Goal: Task Accomplishment & Management: Complete application form

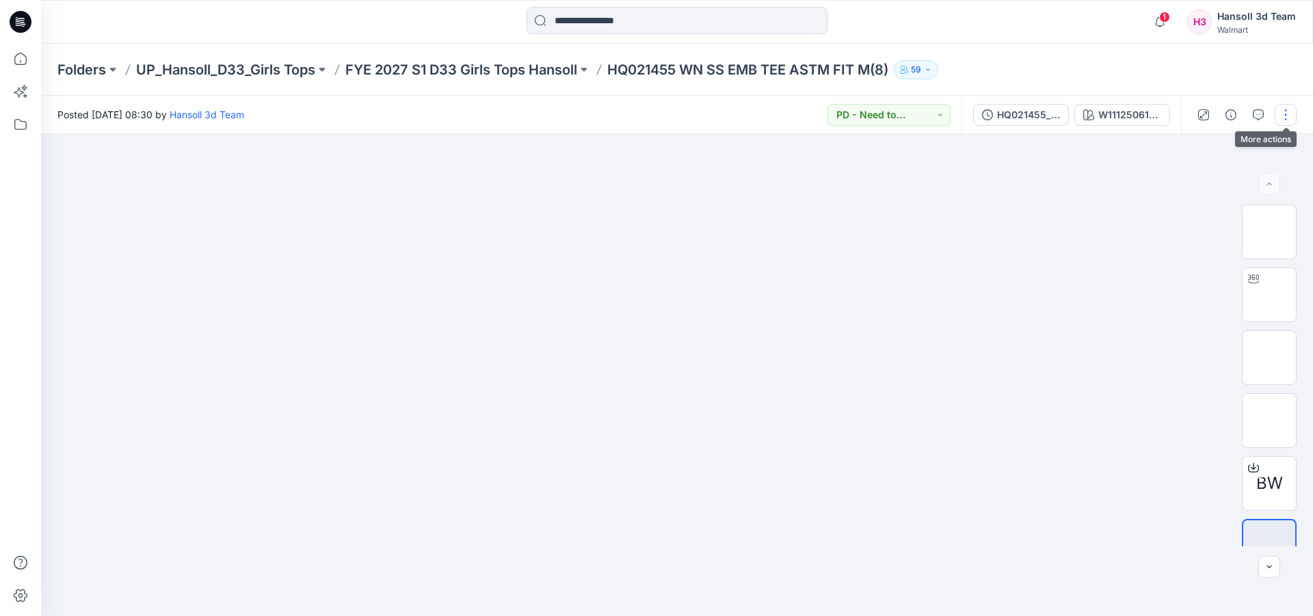
click at [1285, 113] on button "button" at bounding box center [1285, 115] width 22 height 22
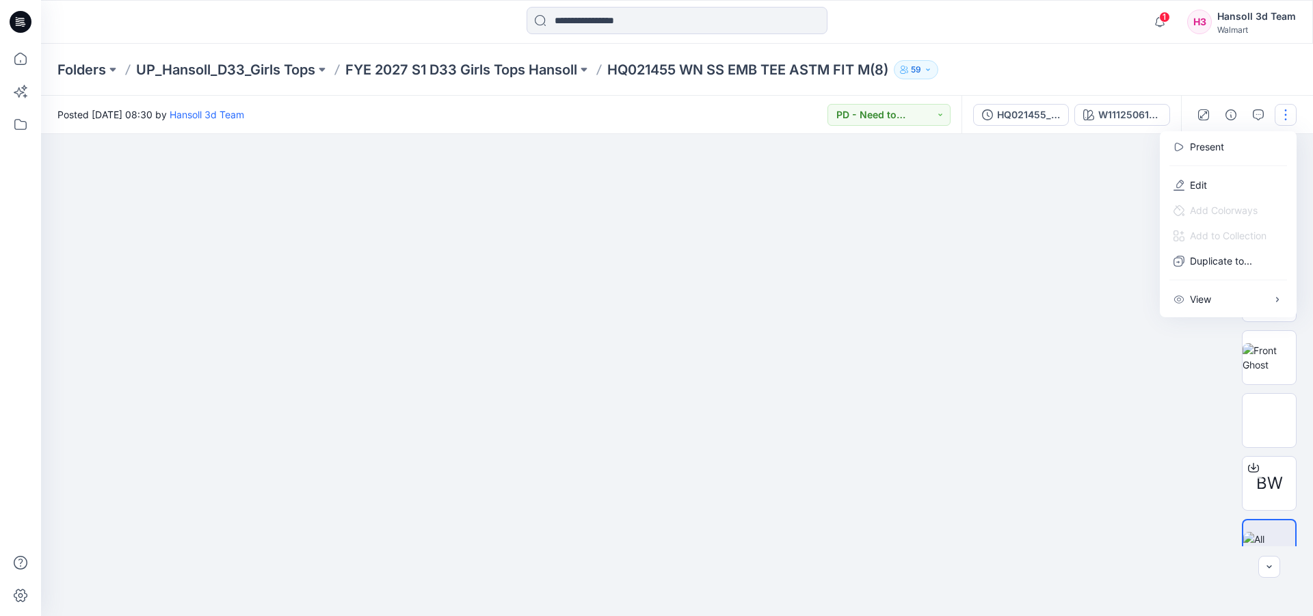
click at [1285, 113] on button "button" at bounding box center [1285, 115] width 22 height 22
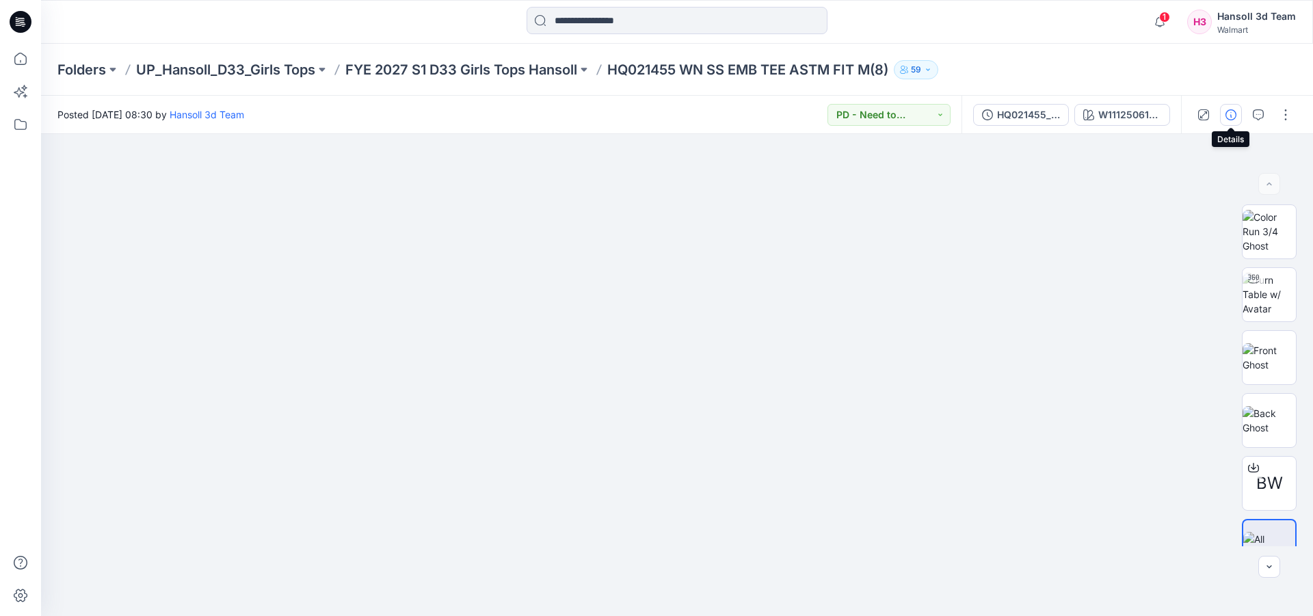
click at [1238, 117] on button "button" at bounding box center [1231, 115] width 22 height 22
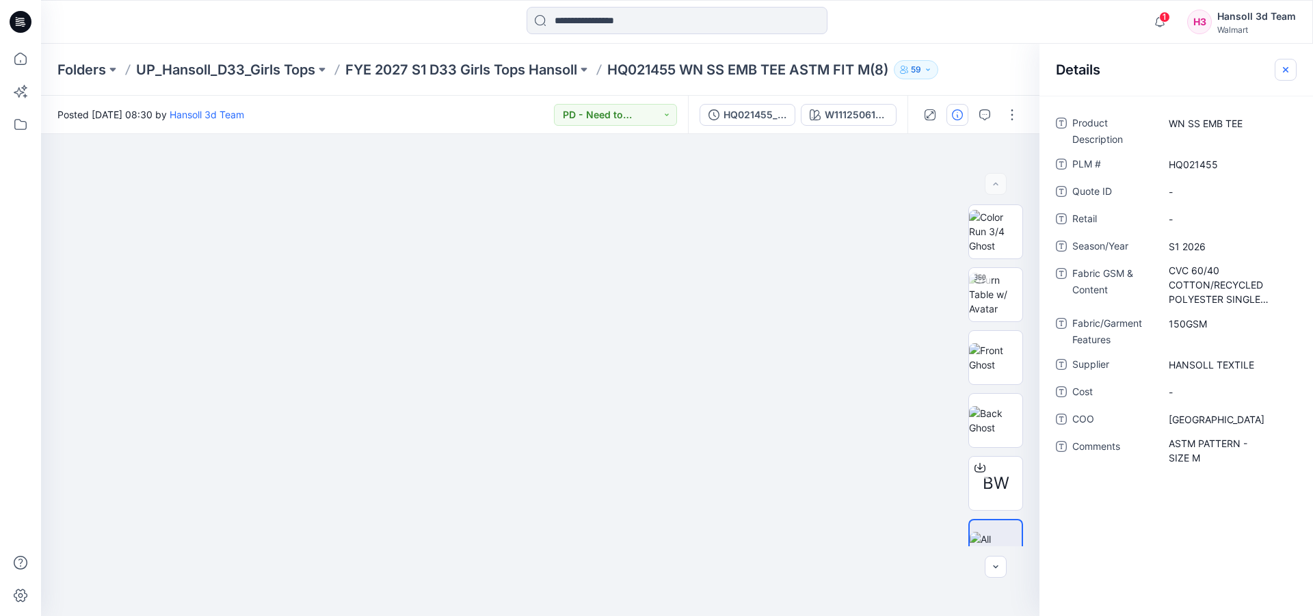
click at [1283, 70] on icon "button" at bounding box center [1285, 69] width 11 height 11
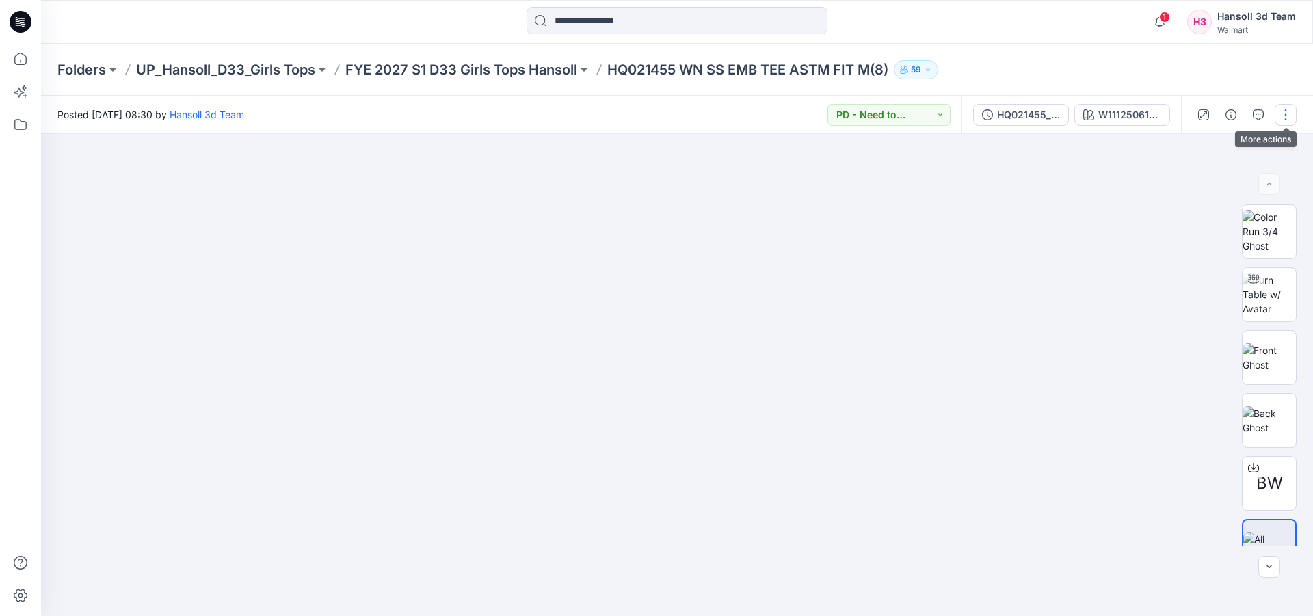
click at [1291, 112] on button "button" at bounding box center [1285, 115] width 22 height 22
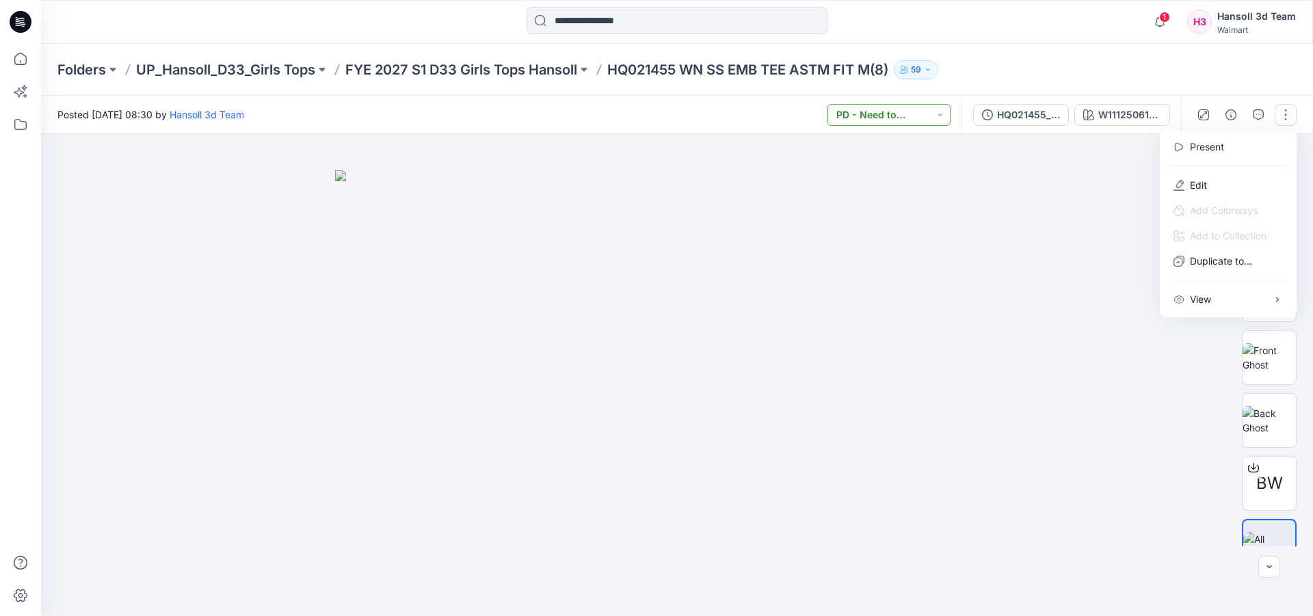
click at [894, 124] on button "PD - Need to Review Cost" at bounding box center [888, 115] width 123 height 22
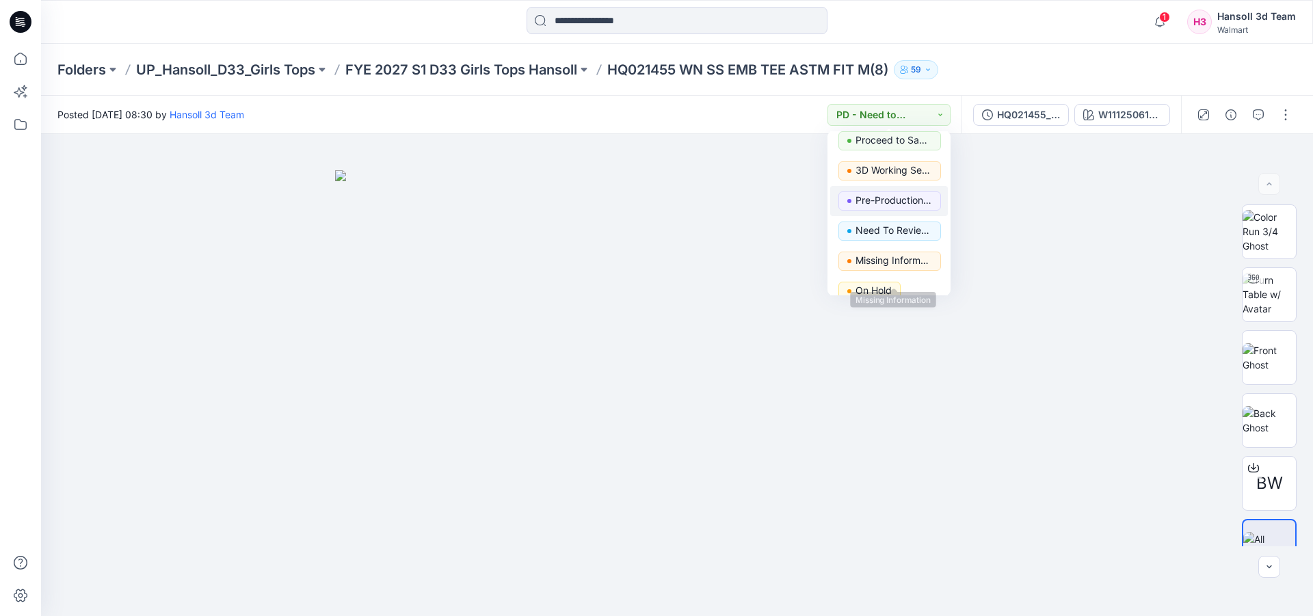
scroll to position [104, 0]
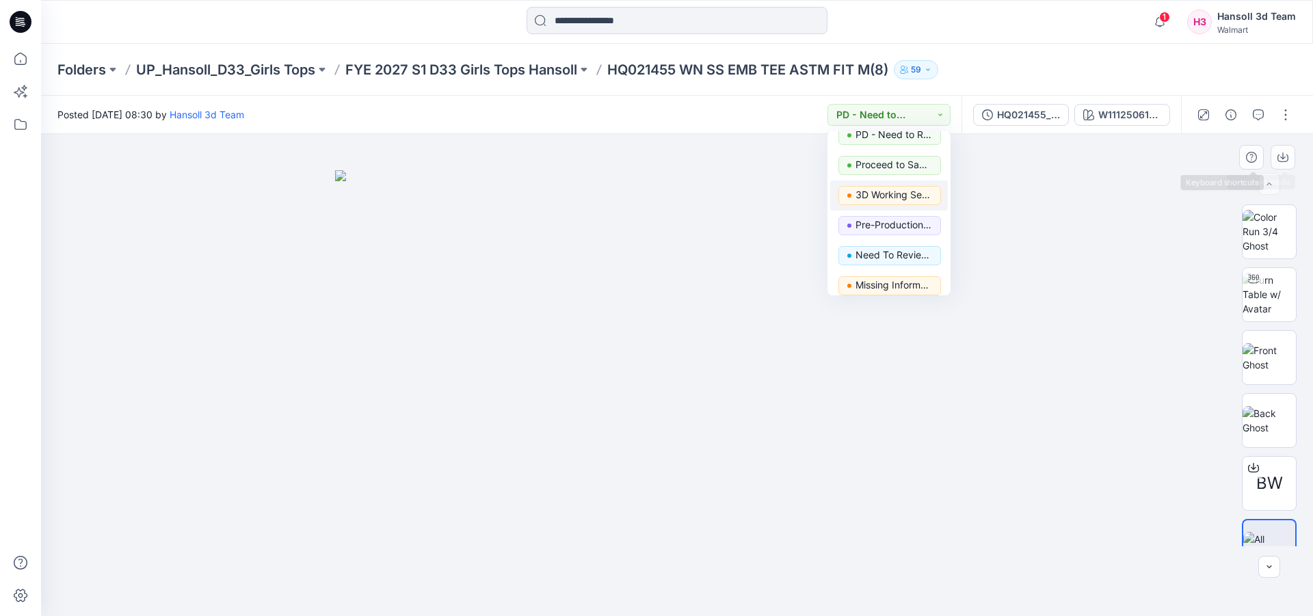
click at [1127, 211] on div at bounding box center [677, 375] width 1272 height 482
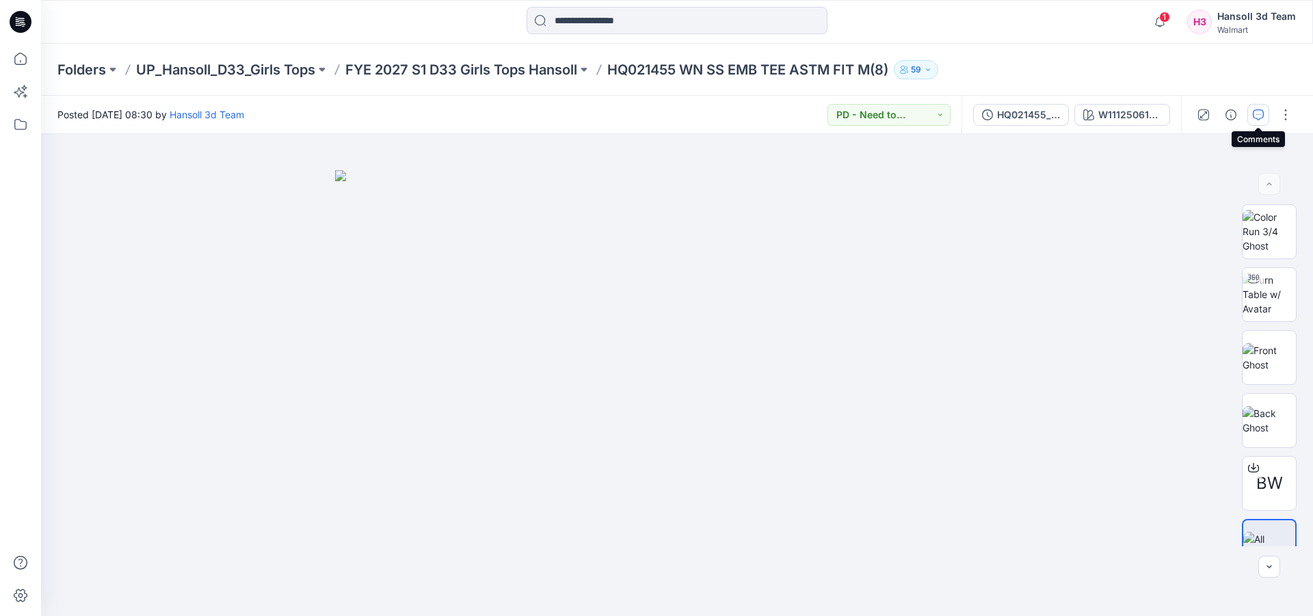
click at [1260, 112] on icon "button" at bounding box center [1258, 114] width 11 height 11
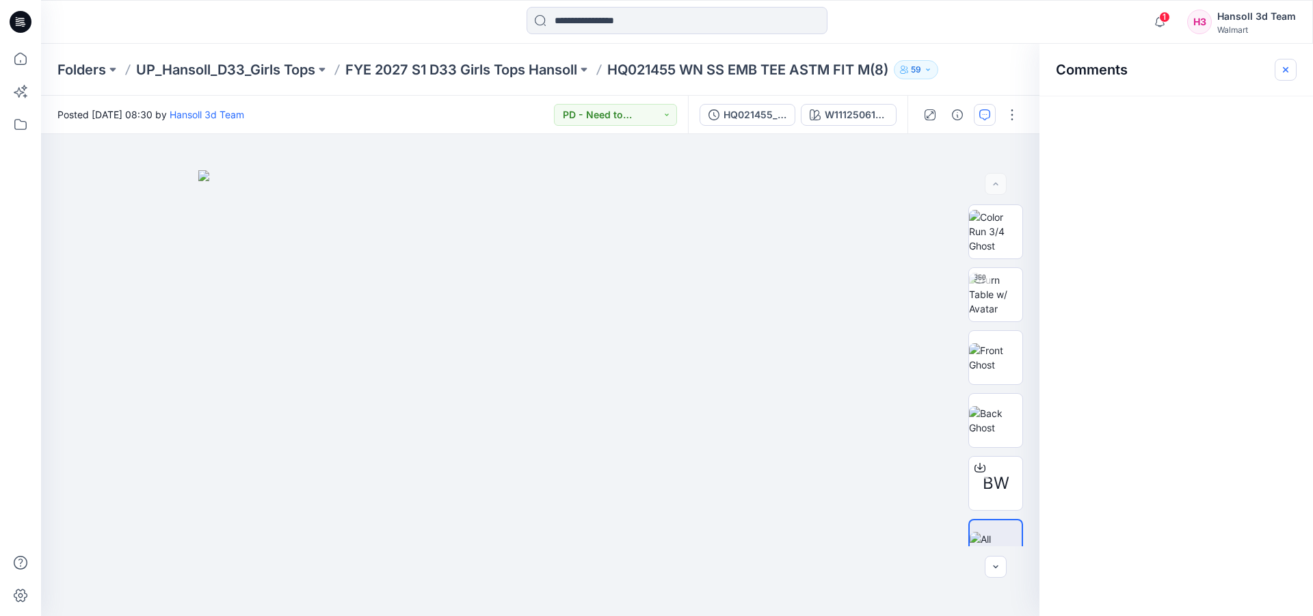
click at [1281, 67] on icon "button" at bounding box center [1285, 69] width 11 height 11
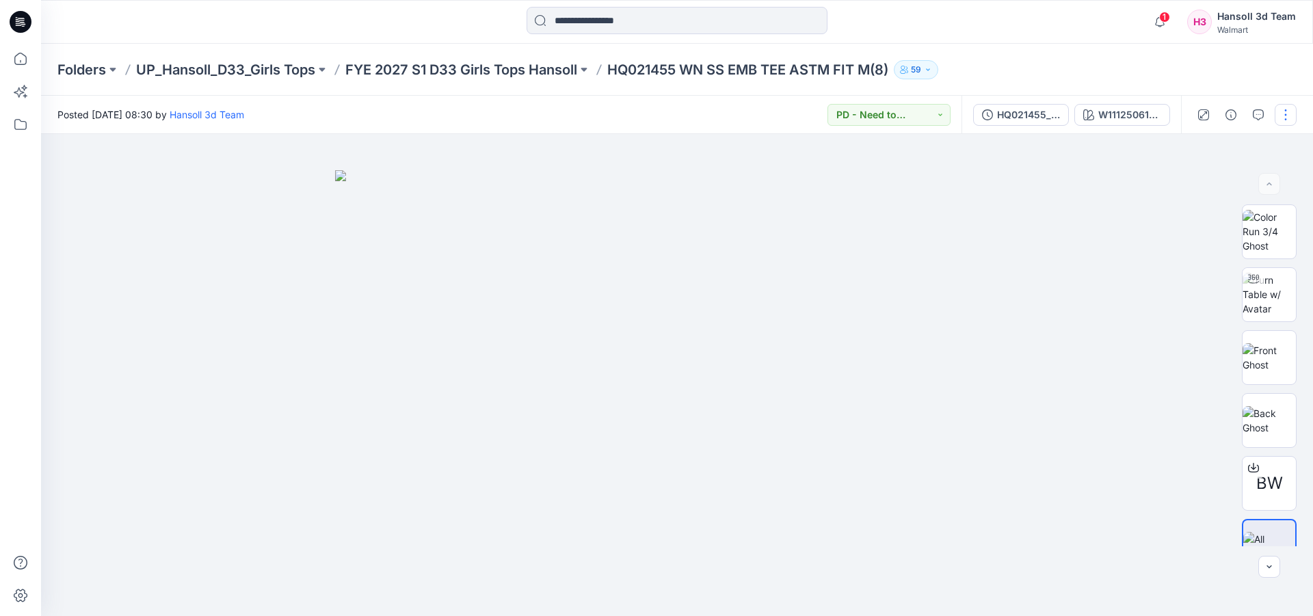
click at [1280, 109] on button "button" at bounding box center [1285, 115] width 22 height 22
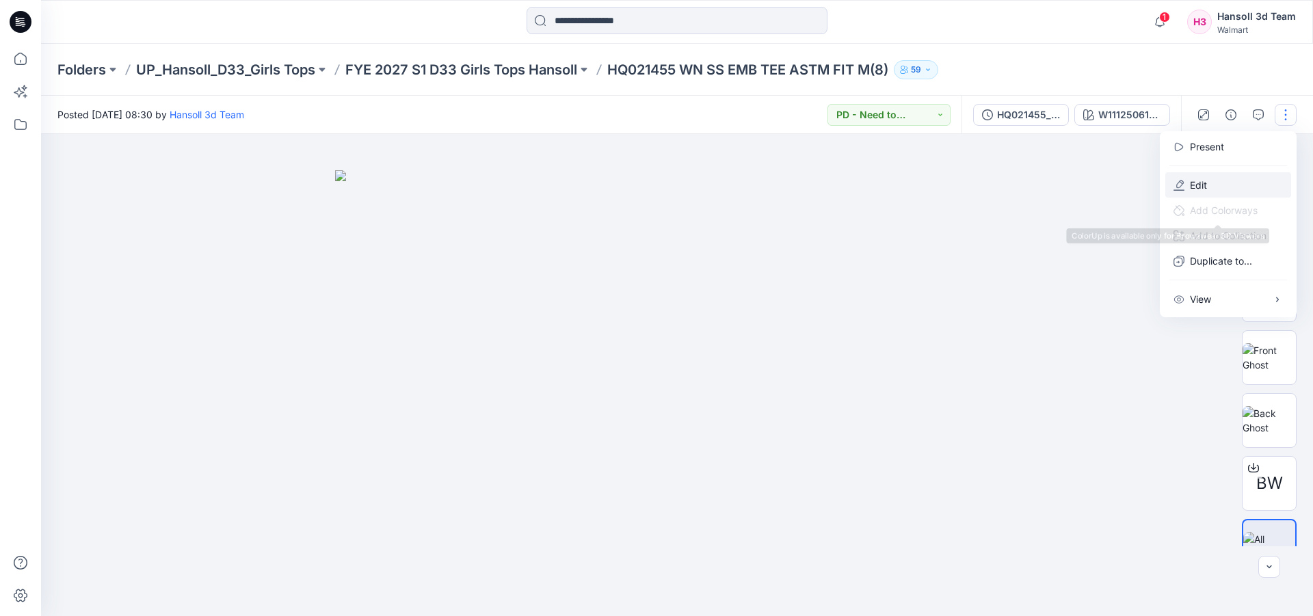
click at [1212, 186] on button "Edit" at bounding box center [1228, 184] width 126 height 25
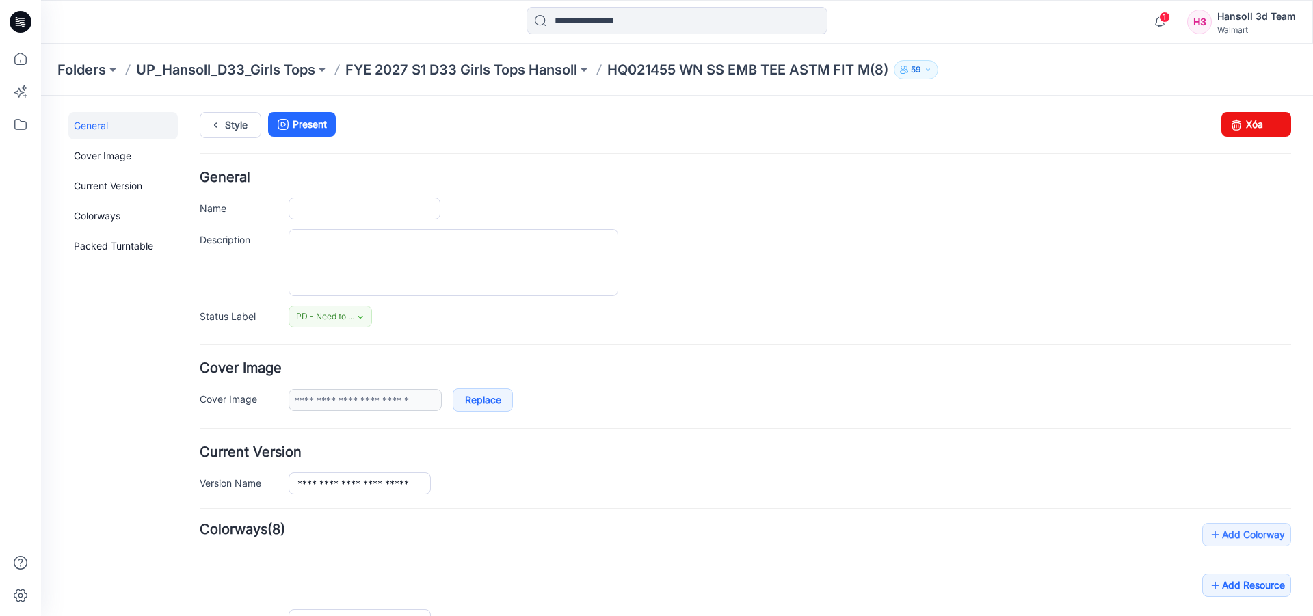
type input "**********"
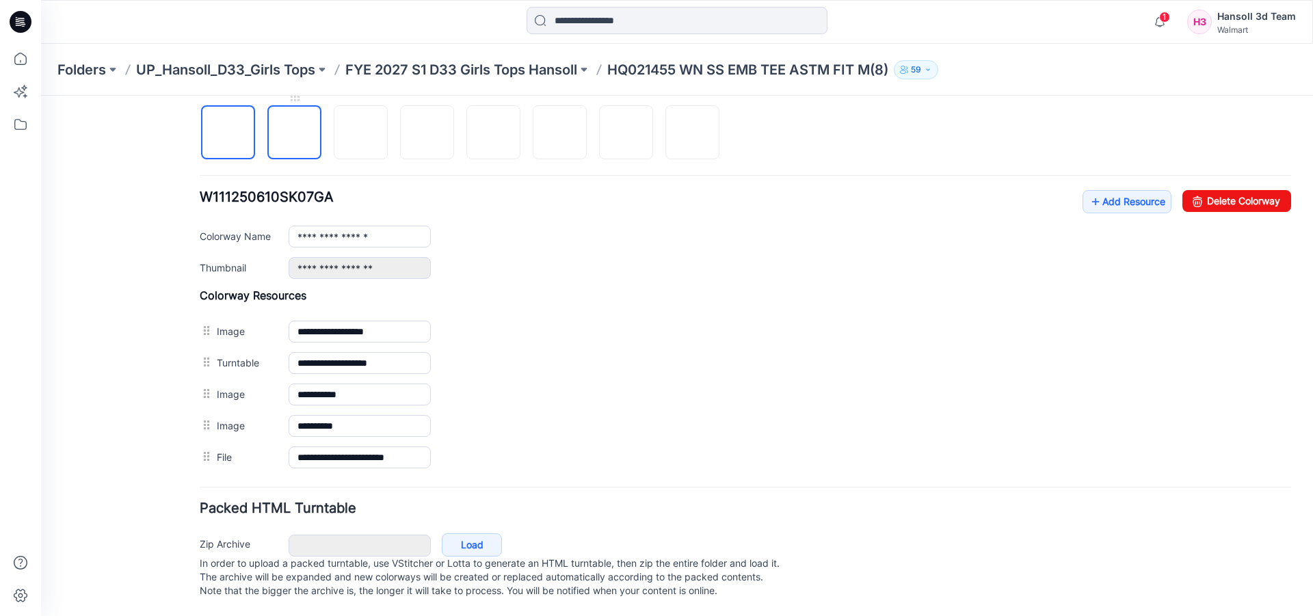
click at [295, 133] on img at bounding box center [295, 133] width 0 height 0
type input "**********"
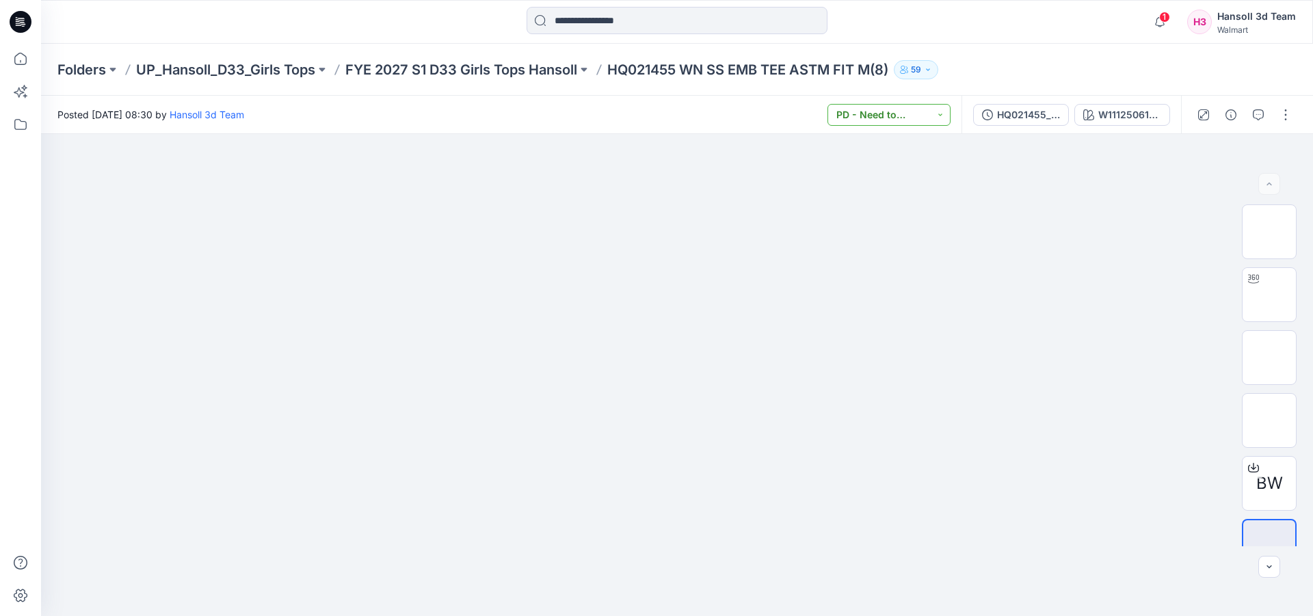
click at [938, 109] on button "PD - Need to Review Cost" at bounding box center [888, 115] width 123 height 22
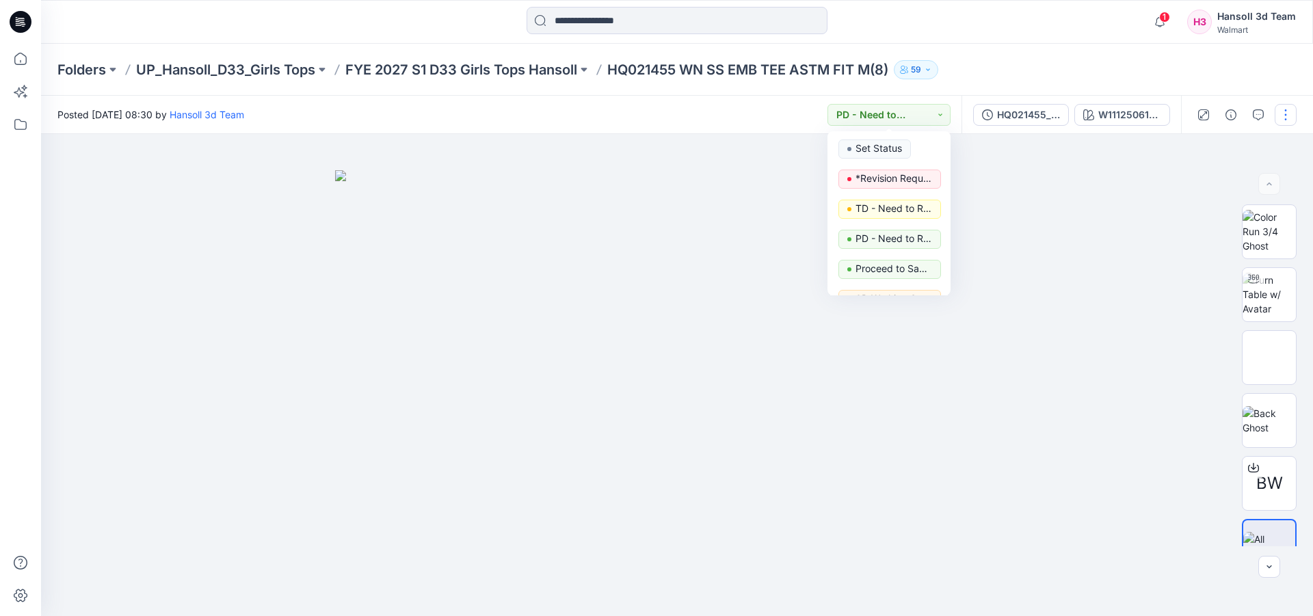
click at [1292, 120] on button "button" at bounding box center [1285, 115] width 22 height 22
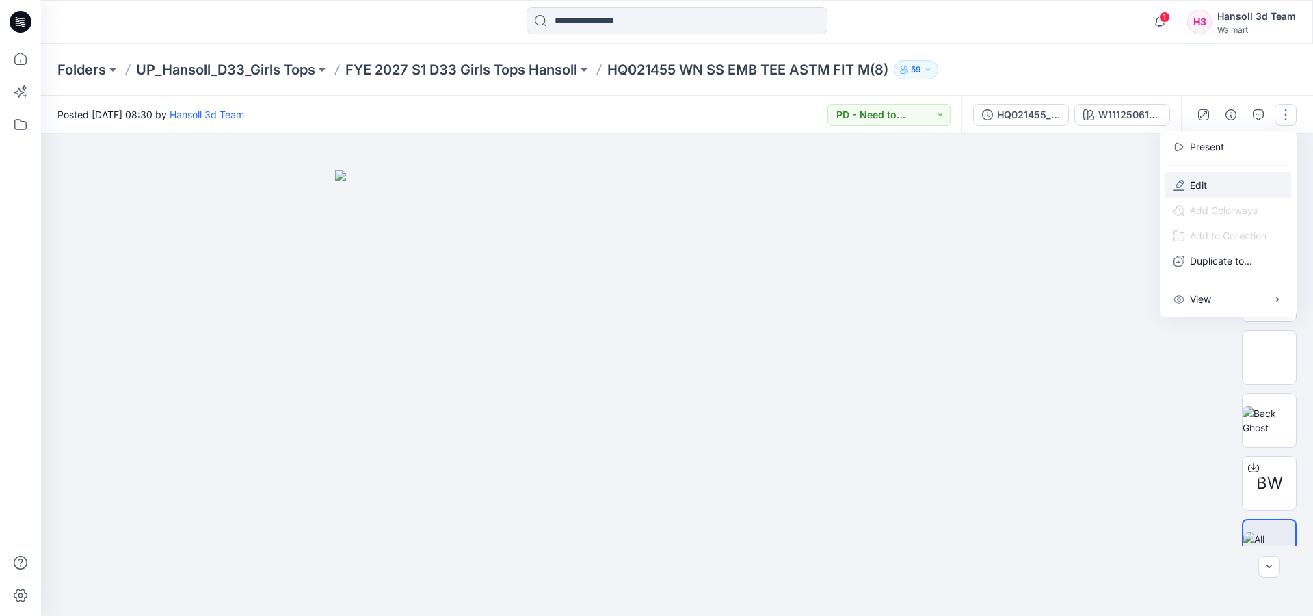
click at [1253, 178] on button "Edit" at bounding box center [1228, 184] width 126 height 25
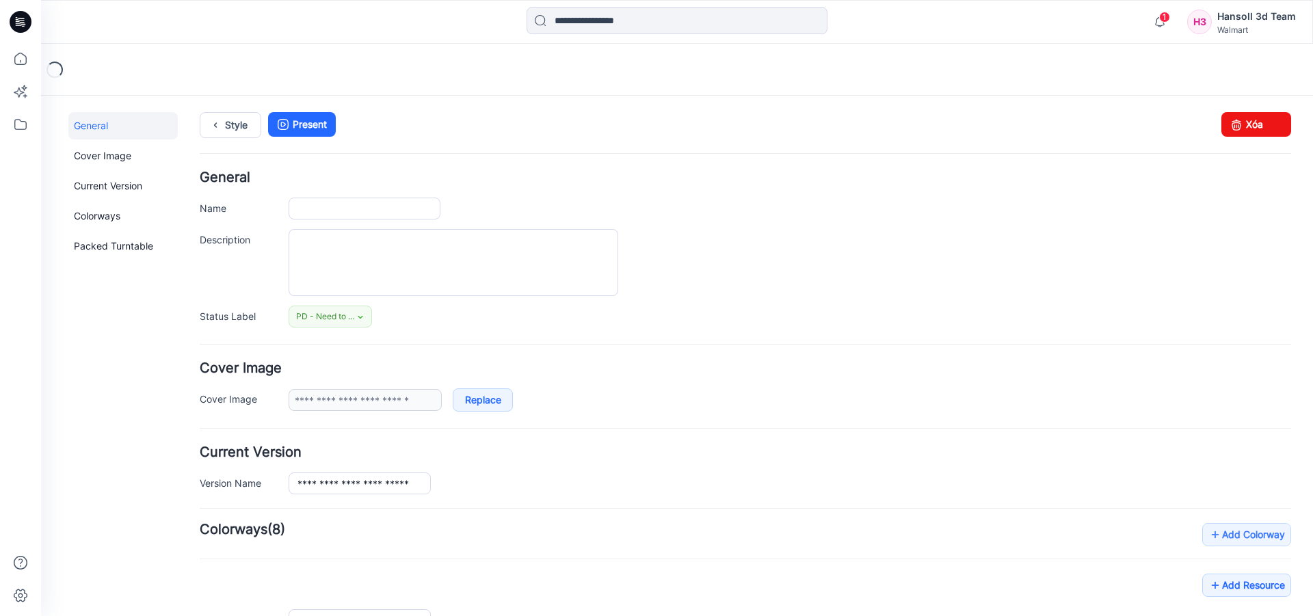
type input "**********"
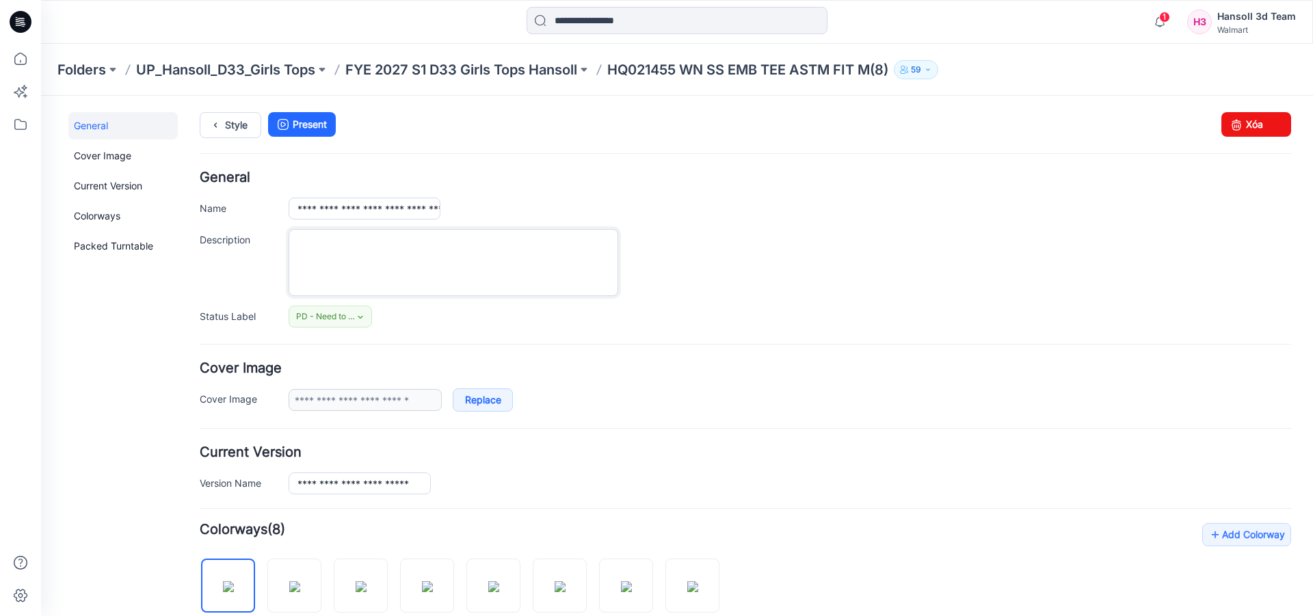
click at [470, 261] on textarea "Description" at bounding box center [454, 262] width 330 height 67
type textarea "*"
type textarea "**********"
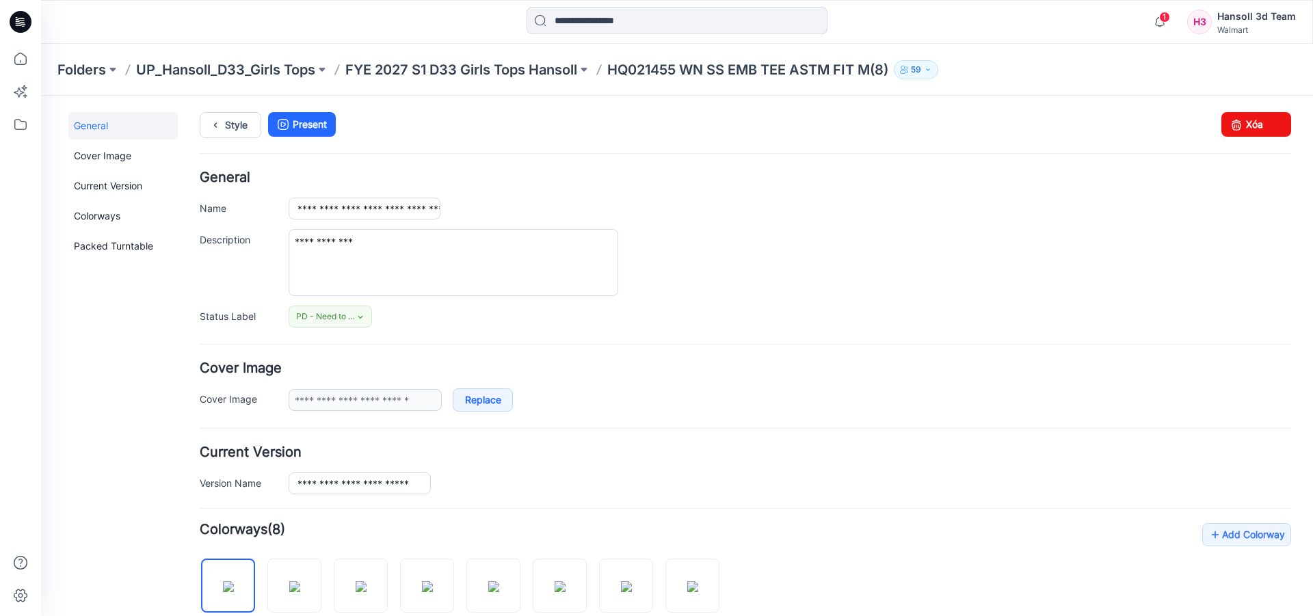
click at [468, 308] on div "PD - Need to Review Cost Set Status *Revision Requested TD - Need to Review PD …" at bounding box center [790, 317] width 1002 height 22
click at [319, 320] on span "PD - Need to Review Cost" at bounding box center [327, 317] width 62 height 14
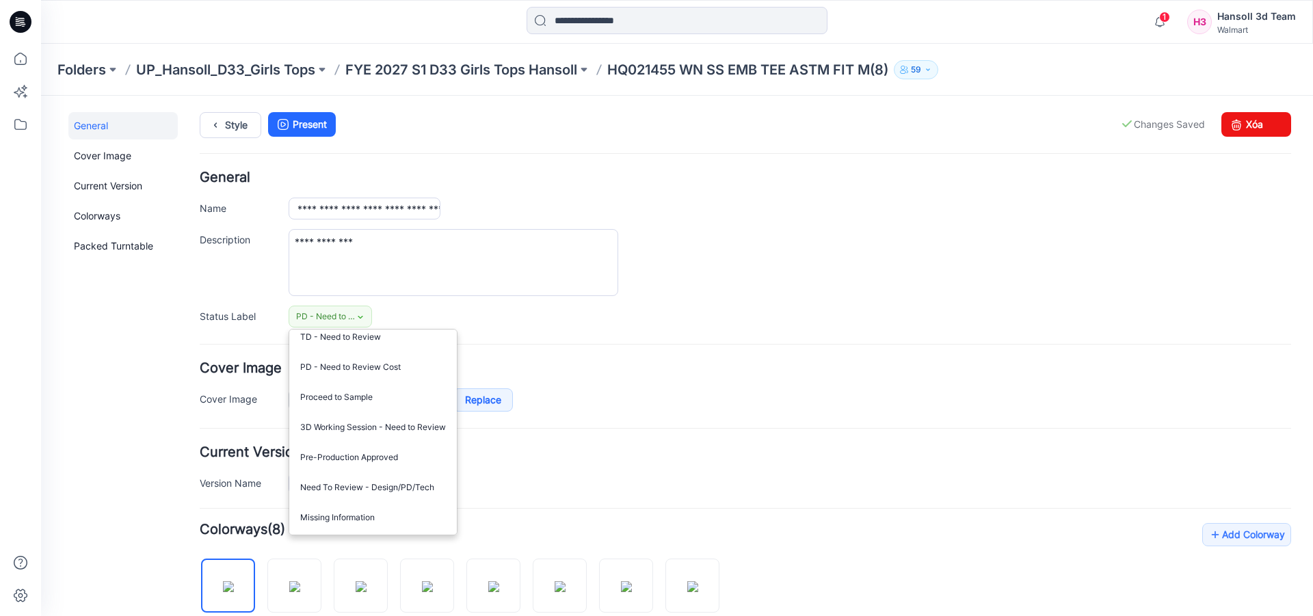
scroll to position [127, 0]
click at [605, 362] on h4 "Cover Image" at bounding box center [745, 368] width 1091 height 13
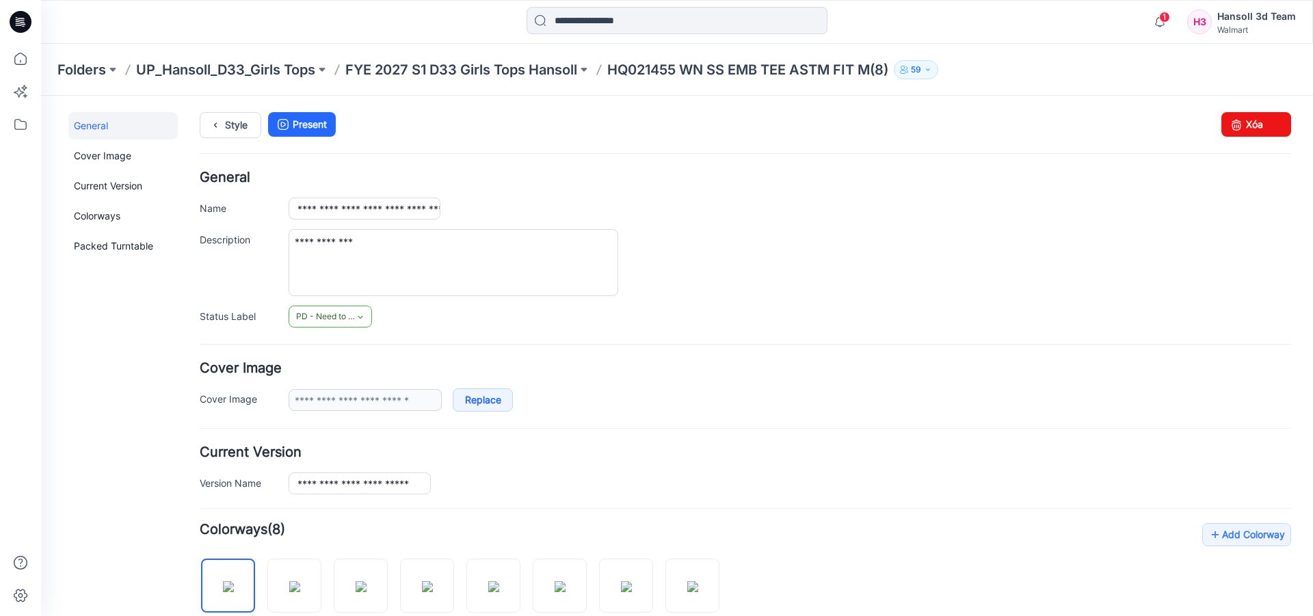
click at [350, 311] on span "PD - Need to Review Cost" at bounding box center [327, 317] width 62 height 14
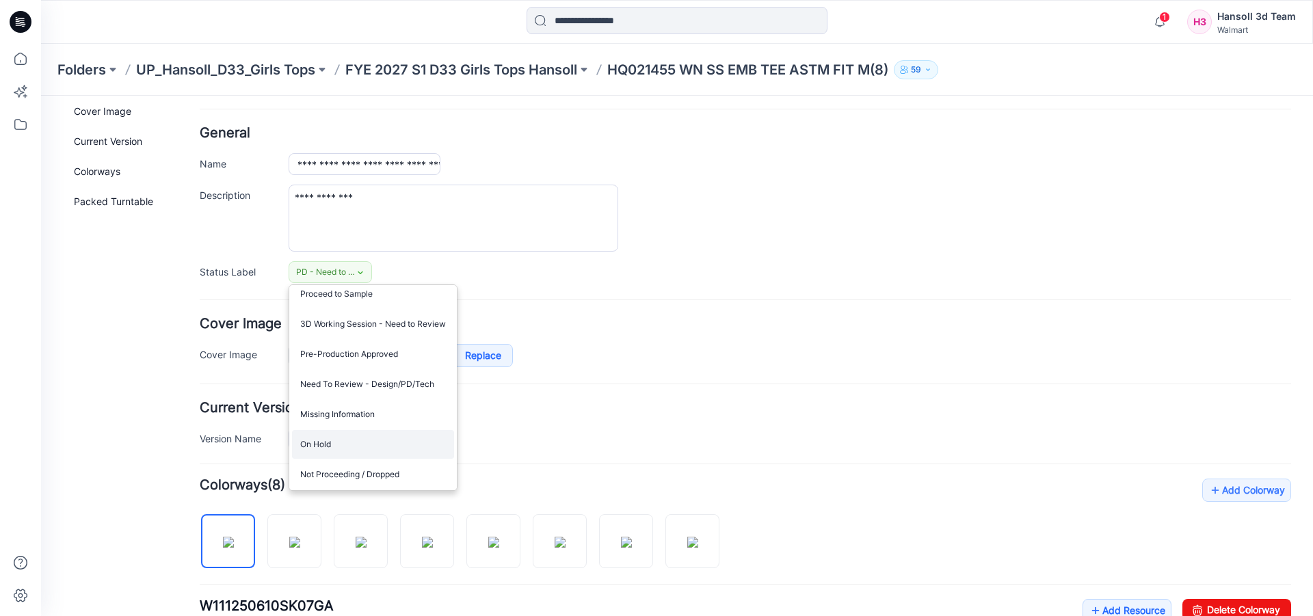
scroll to position [68, 0]
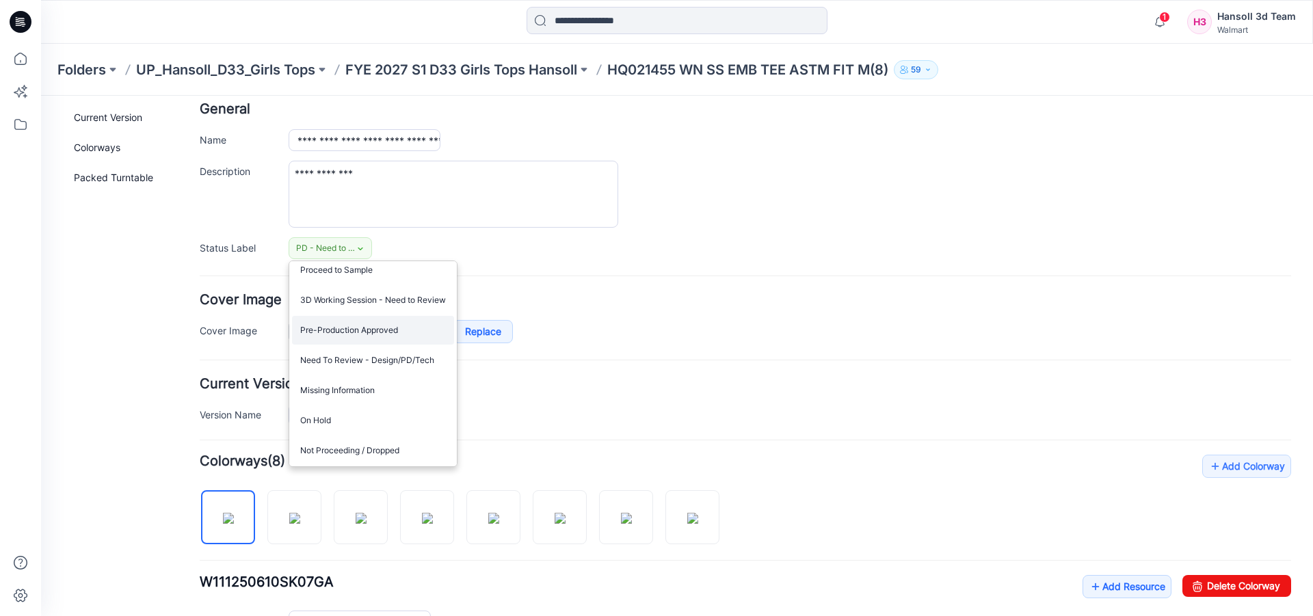
click at [384, 328] on link "Pre-Production Approved" at bounding box center [373, 330] width 162 height 29
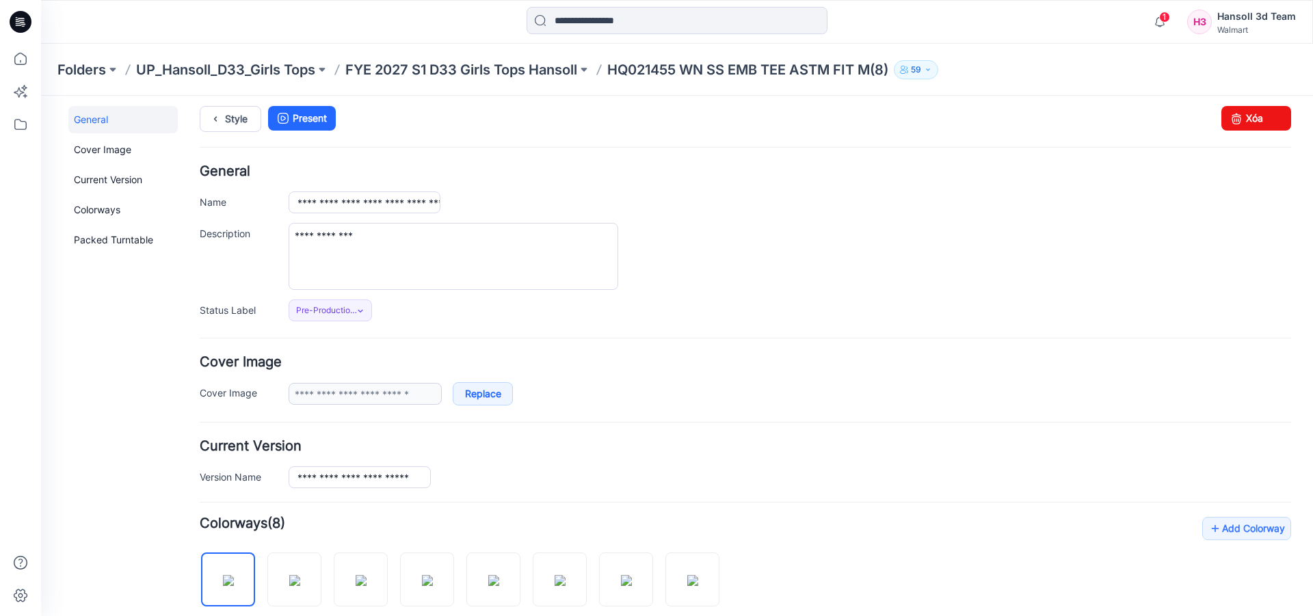
scroll to position [0, 0]
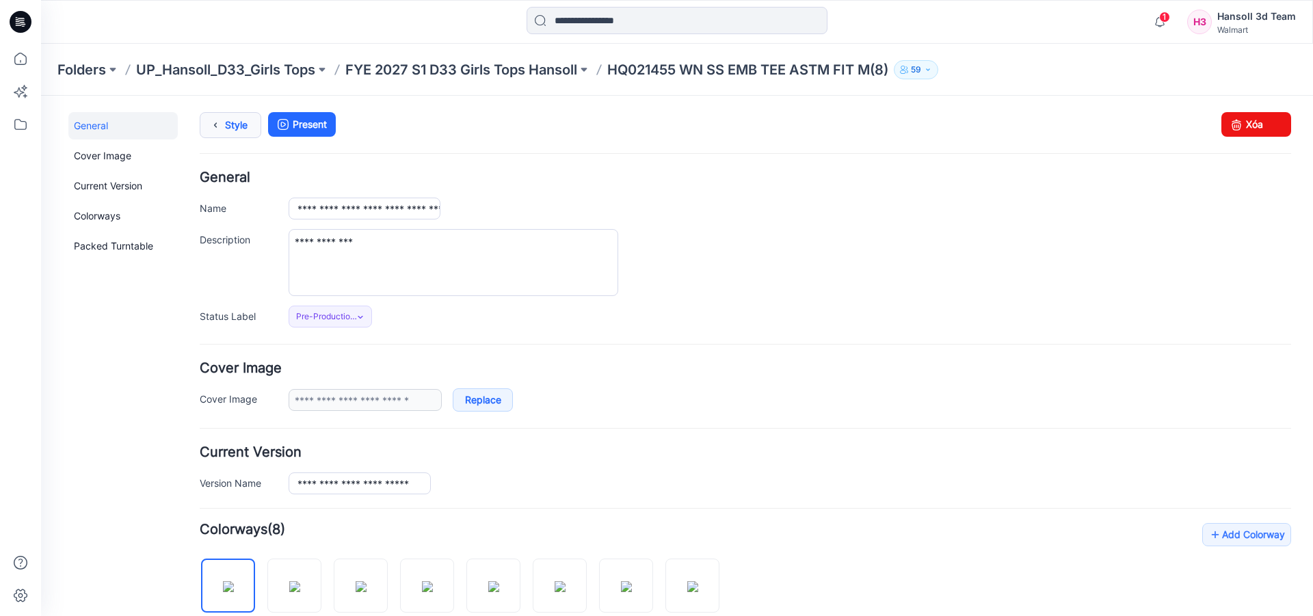
click at [244, 113] on link "Style" at bounding box center [231, 125] width 62 height 26
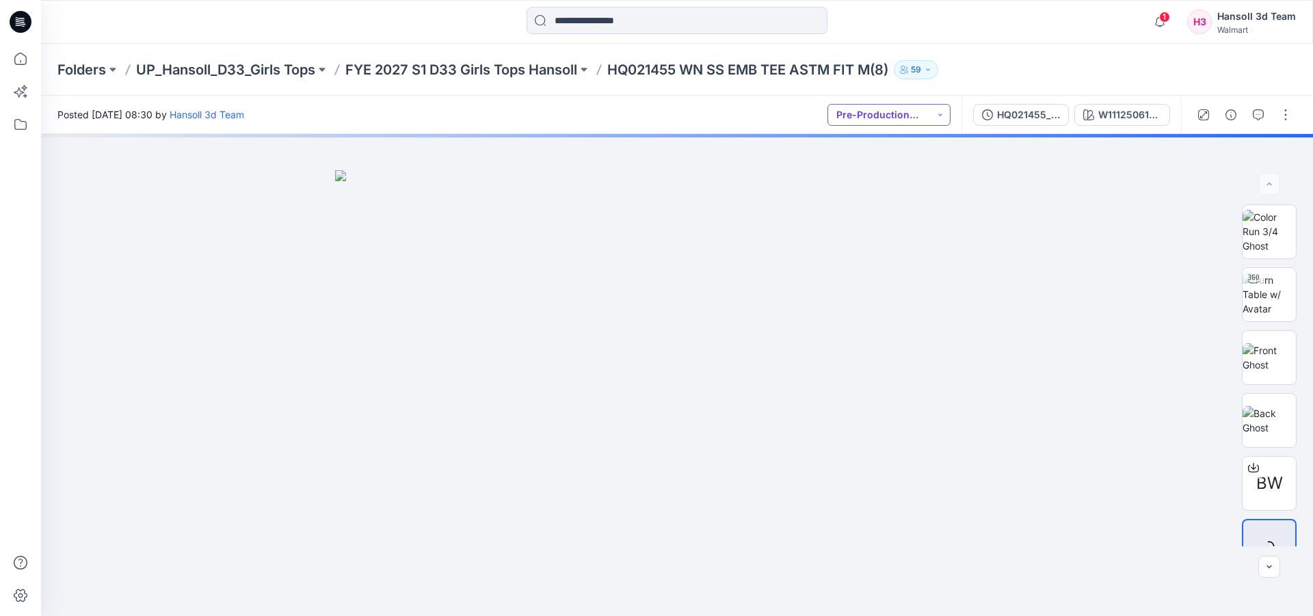
click at [935, 119] on button "Pre-Production Approved" at bounding box center [888, 115] width 123 height 22
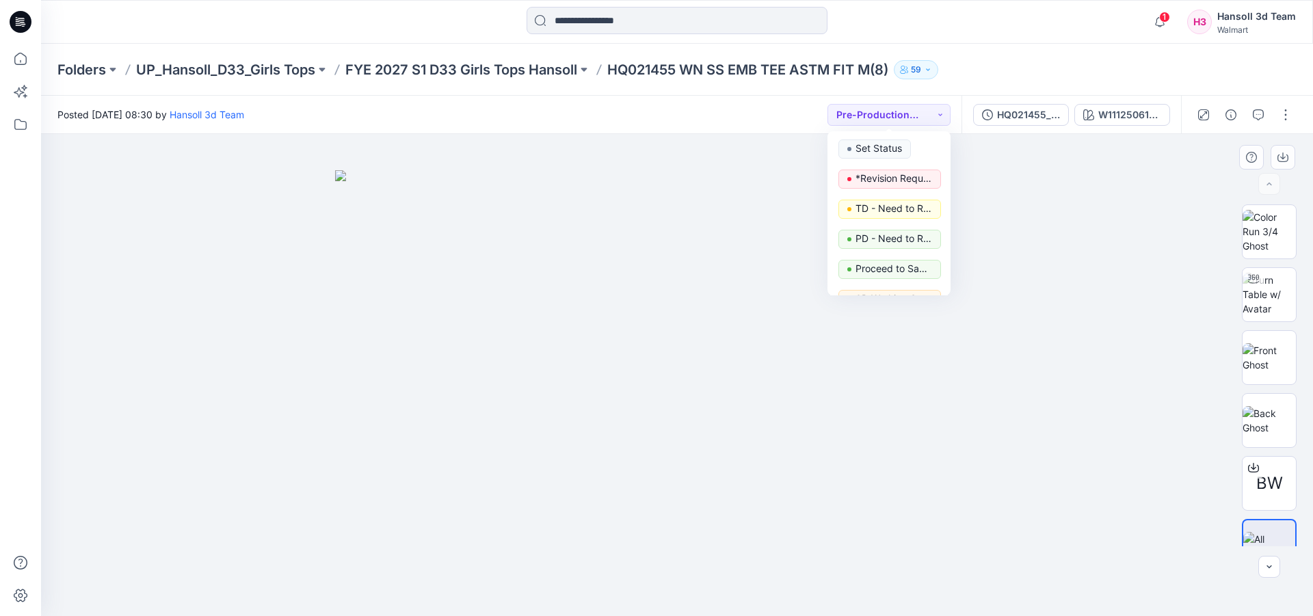
click at [1056, 191] on div at bounding box center [677, 375] width 1272 height 482
click at [1289, 119] on button "button" at bounding box center [1285, 115] width 22 height 22
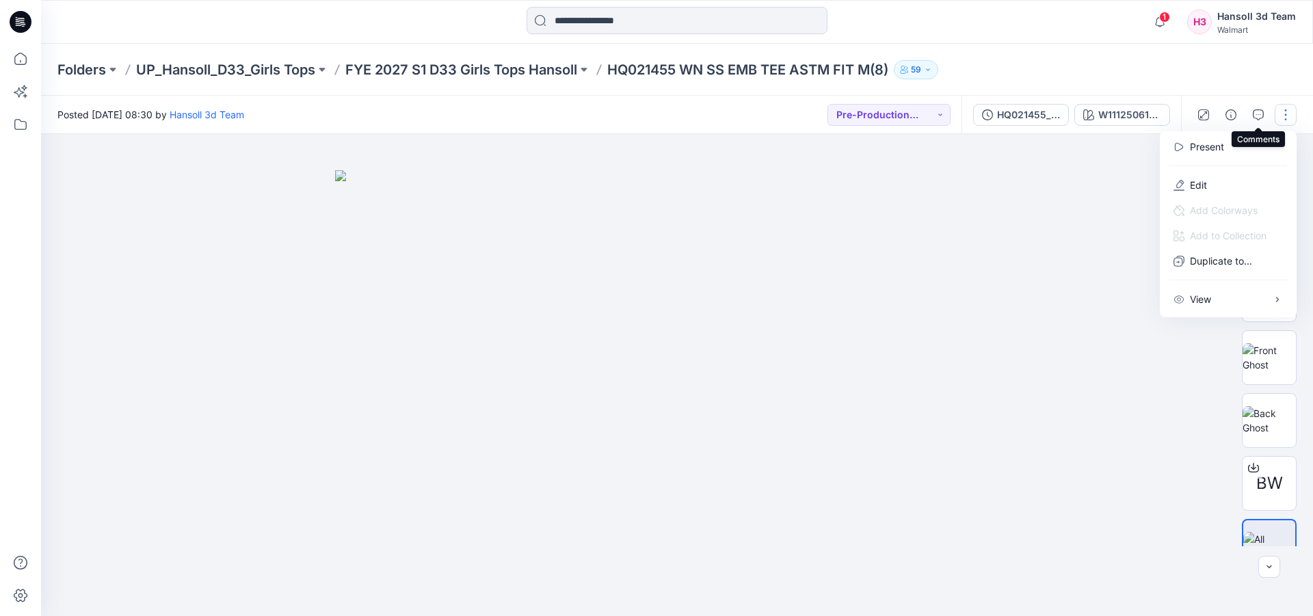
click at [1259, 111] on icon "button" at bounding box center [1258, 114] width 11 height 11
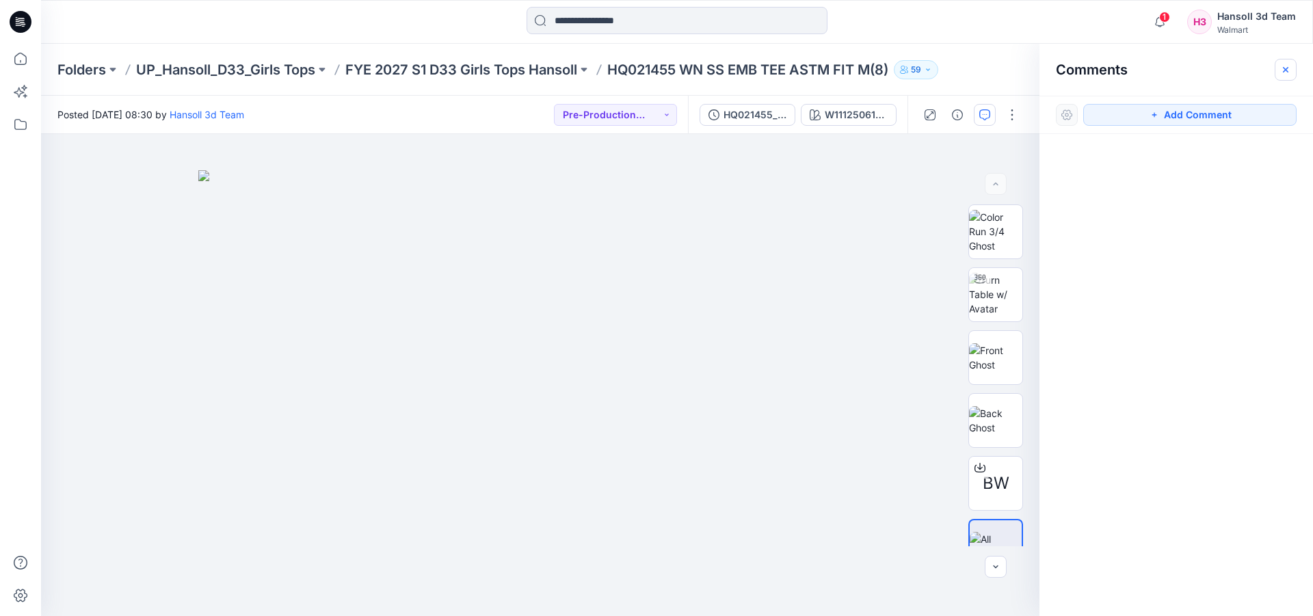
click at [1279, 65] on button "button" at bounding box center [1285, 70] width 22 height 22
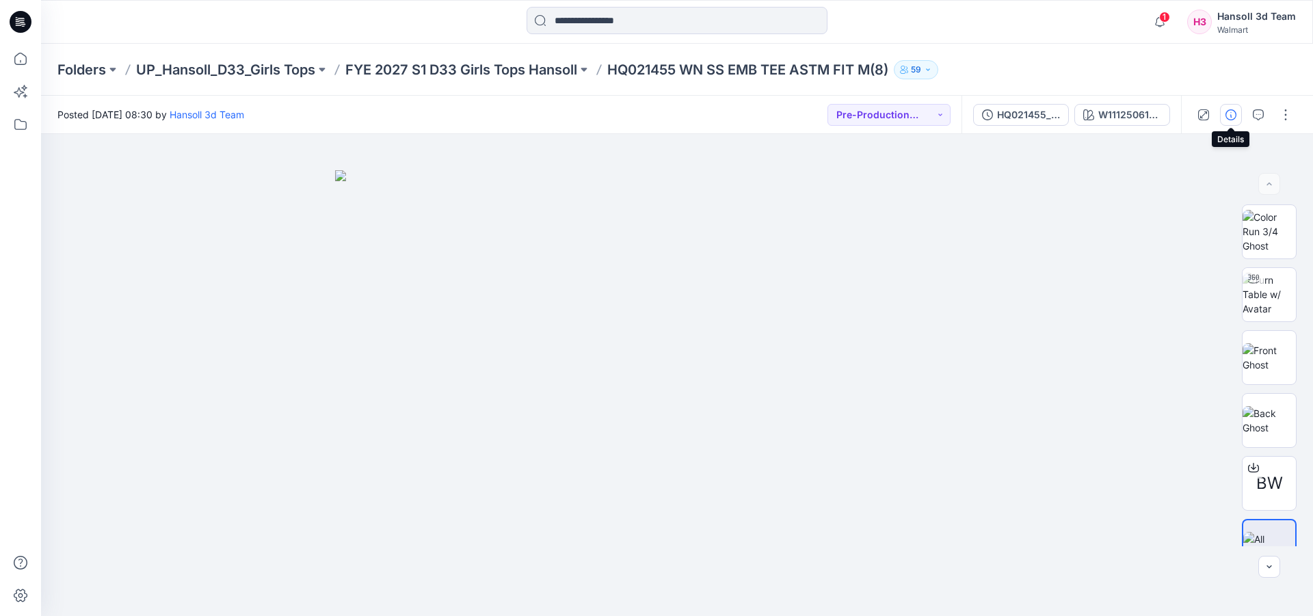
click at [1233, 114] on icon "button" at bounding box center [1230, 114] width 11 height 11
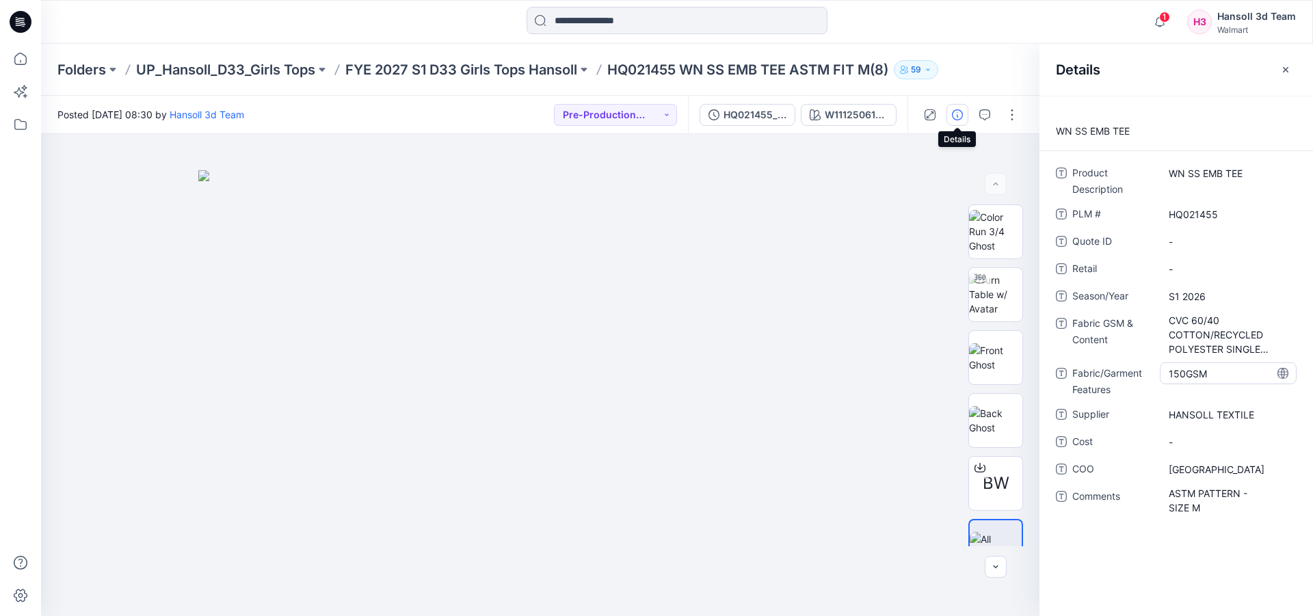
click at [1235, 379] on Features "150GSM" at bounding box center [1227, 373] width 119 height 14
click at [1191, 272] on span "-" at bounding box center [1227, 269] width 119 height 14
click at [1190, 240] on ID "-" at bounding box center [1227, 242] width 119 height 14
click at [866, 273] on img at bounding box center [540, 393] width 684 height 446
click at [1226, 333] on Content "CVC 60/40 COTTON/RECYCLED POLYESTER SINGLE JERSEY" at bounding box center [1227, 334] width 119 height 43
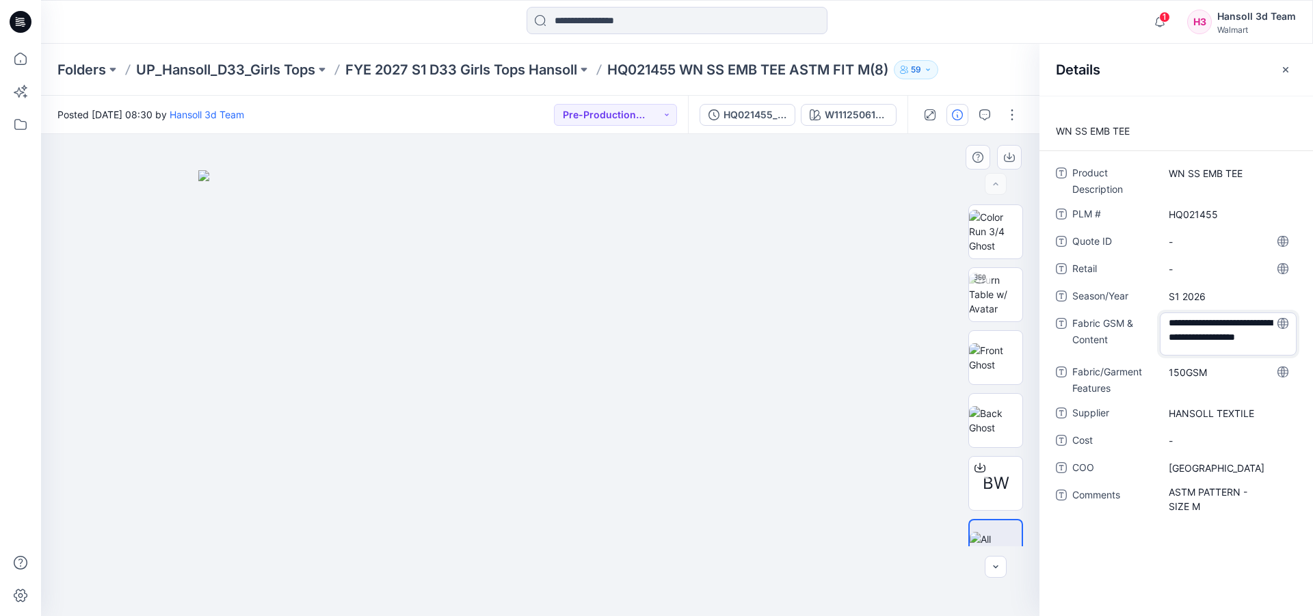
click at [887, 323] on div at bounding box center [540, 375] width 998 height 482
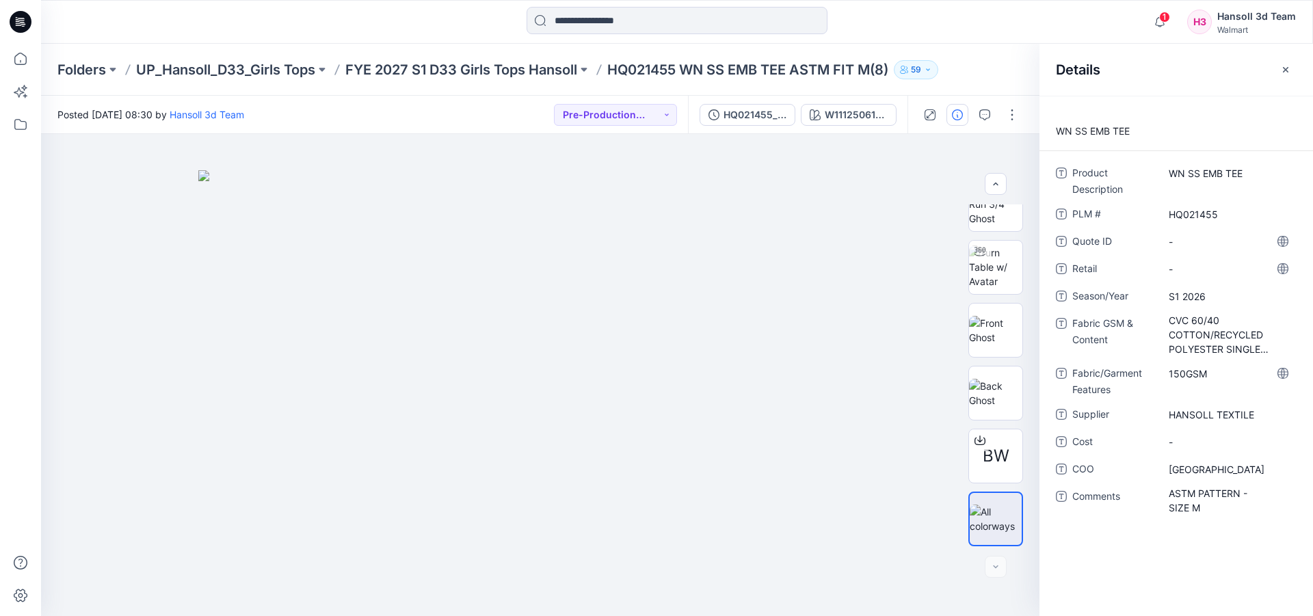
click at [932, 66] on icon "button" at bounding box center [928, 70] width 8 height 8
click at [1291, 68] on button "button" at bounding box center [1285, 70] width 22 height 22
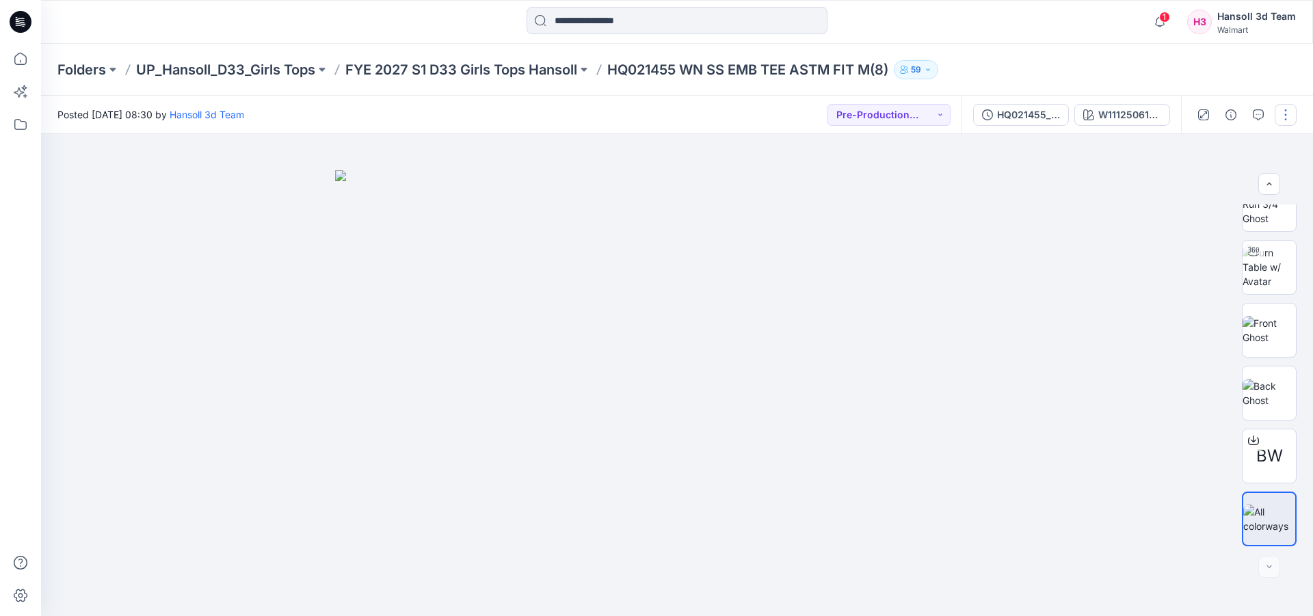
click at [1285, 109] on button "button" at bounding box center [1285, 115] width 22 height 22
click at [1237, 184] on button "Edit" at bounding box center [1228, 184] width 126 height 25
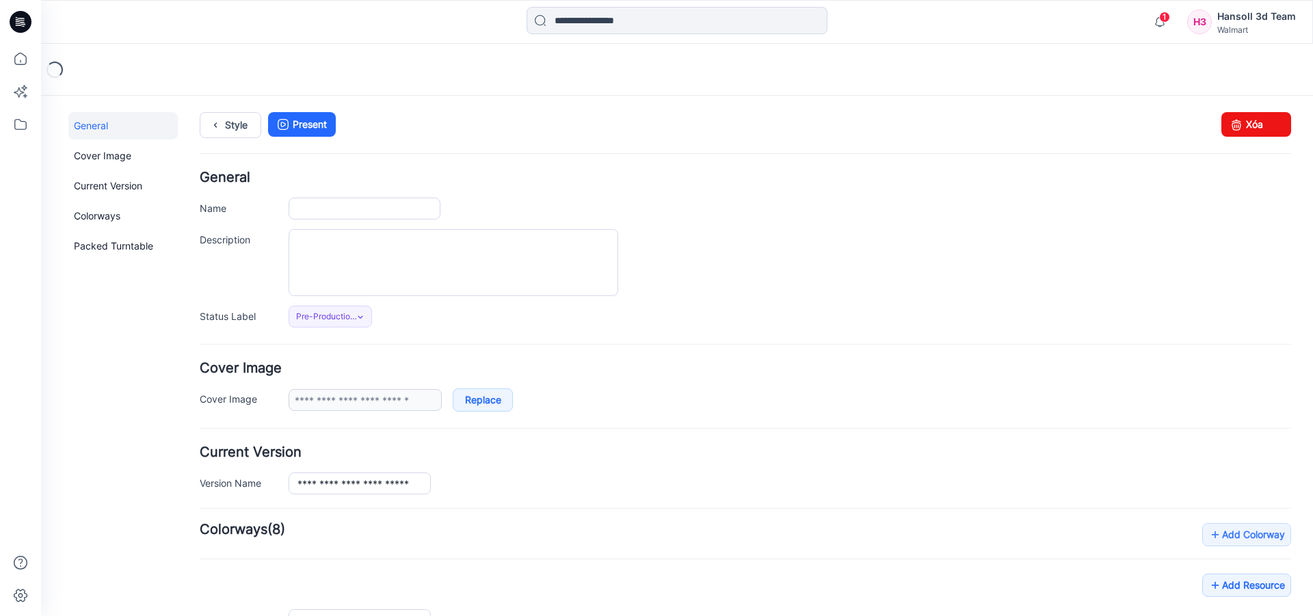
type input "**********"
type textarea "**********"
type input "**********"
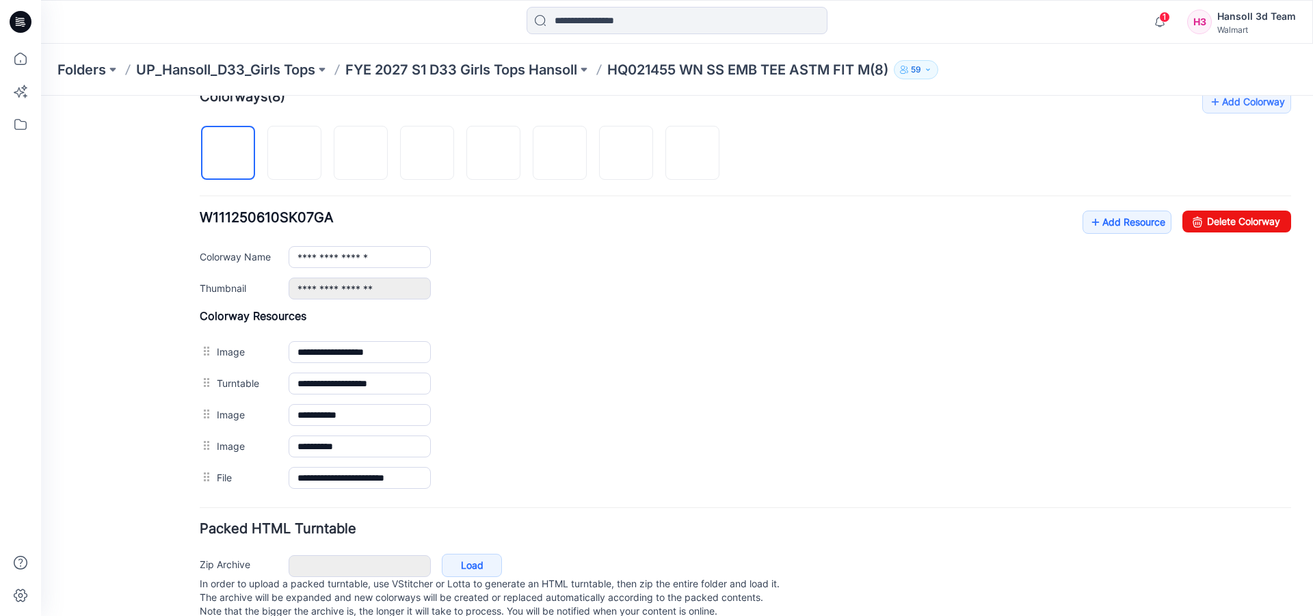
scroll to position [467, 0]
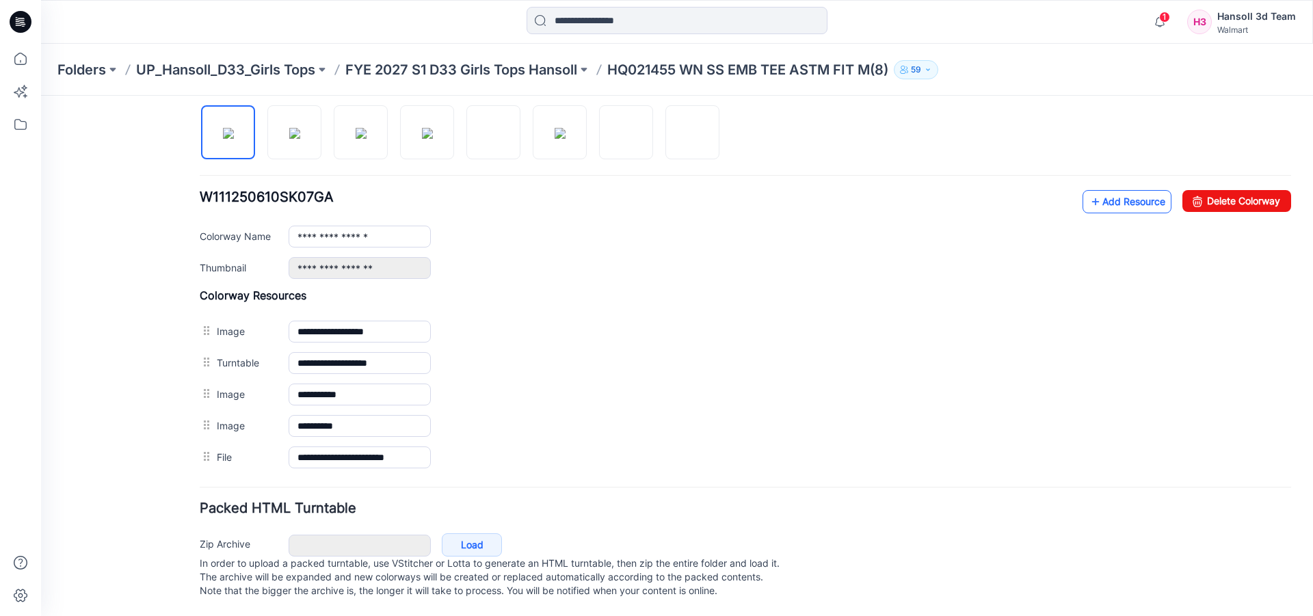
click at [1141, 190] on link "Add Resource" at bounding box center [1126, 201] width 89 height 23
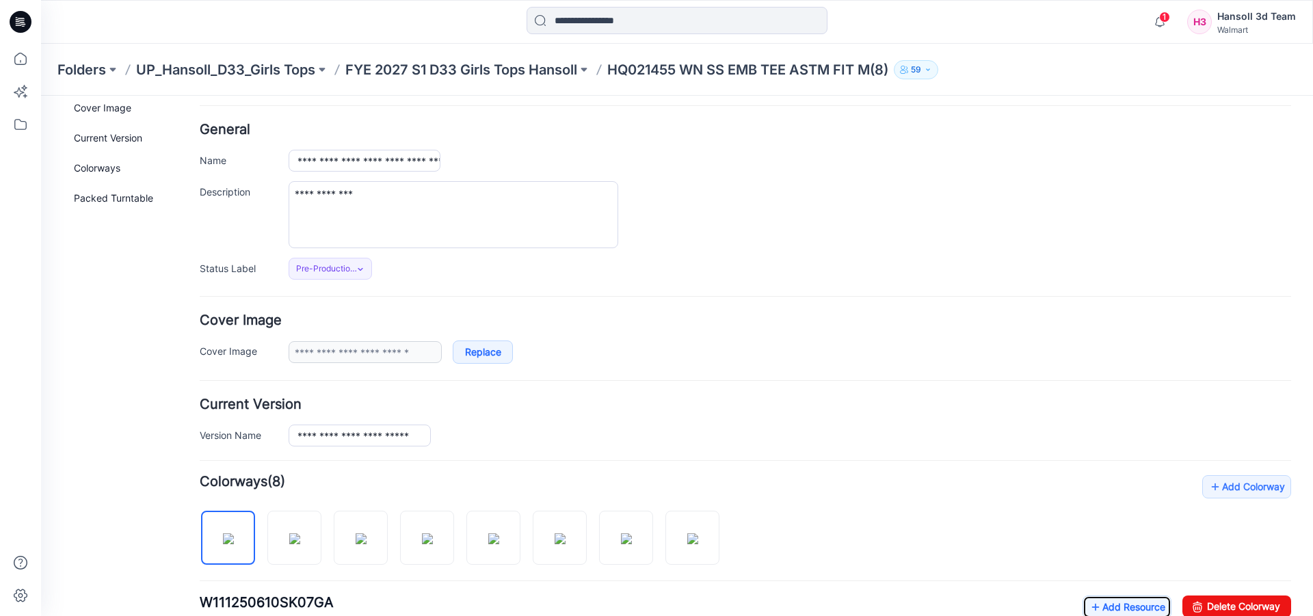
scroll to position [0, 0]
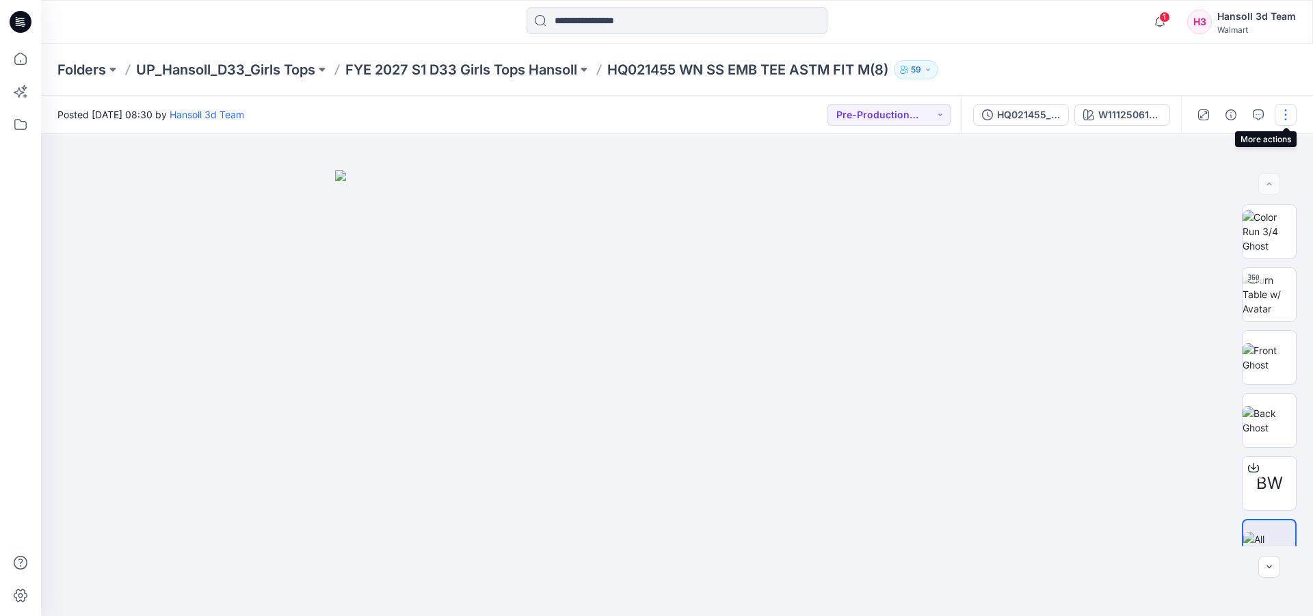
click at [1287, 123] on button "button" at bounding box center [1285, 115] width 22 height 22
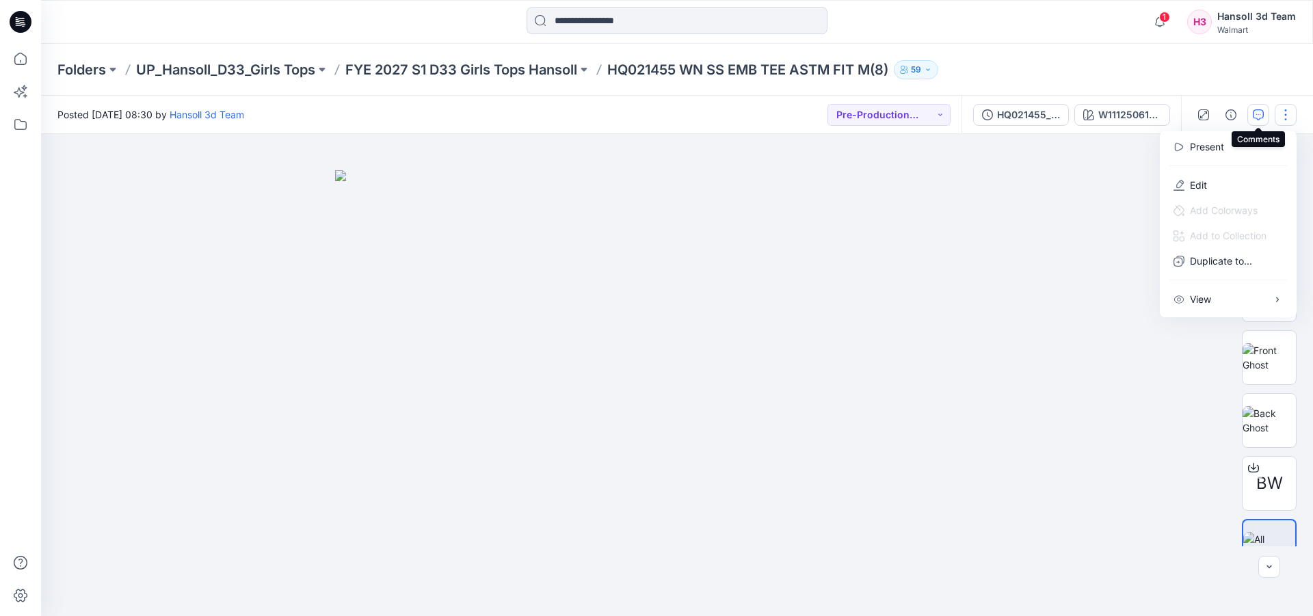
click at [1257, 113] on icon "button" at bounding box center [1258, 114] width 11 height 11
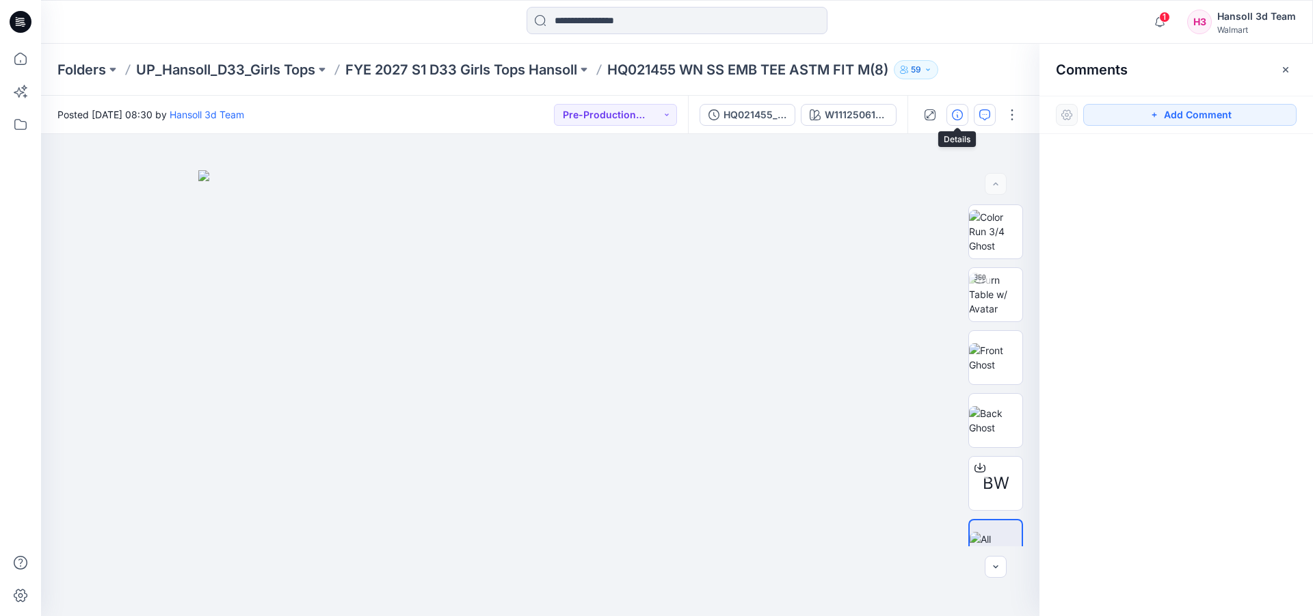
click at [961, 114] on icon "button" at bounding box center [957, 114] width 11 height 11
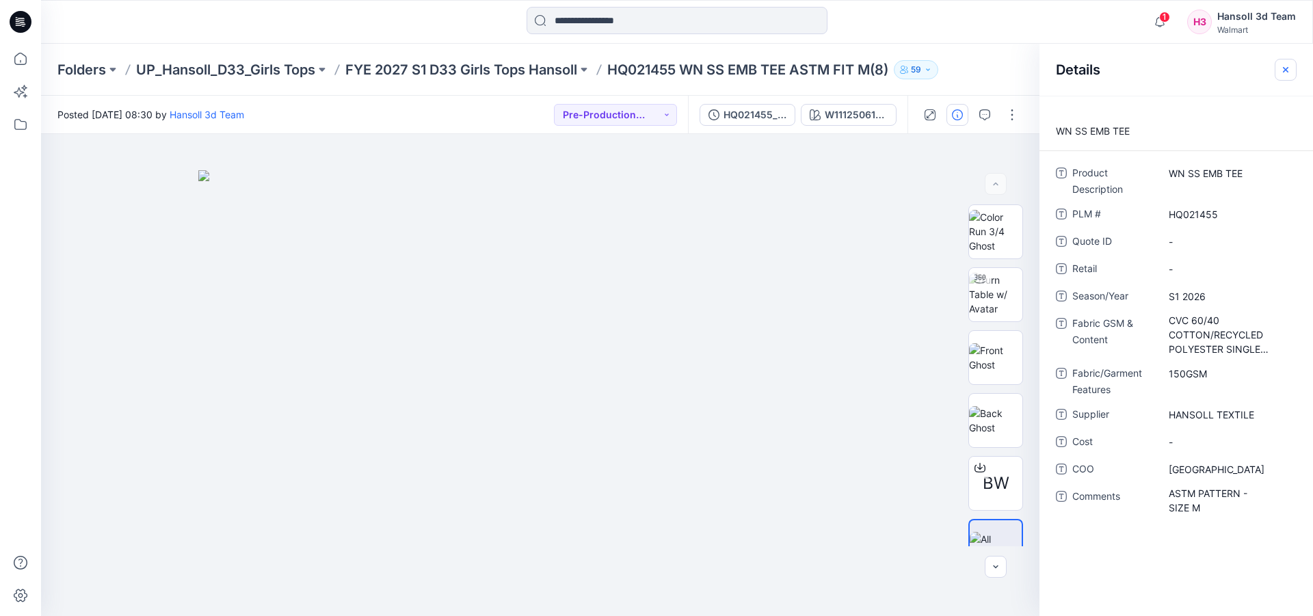
click at [1288, 67] on icon "button" at bounding box center [1285, 69] width 11 height 11
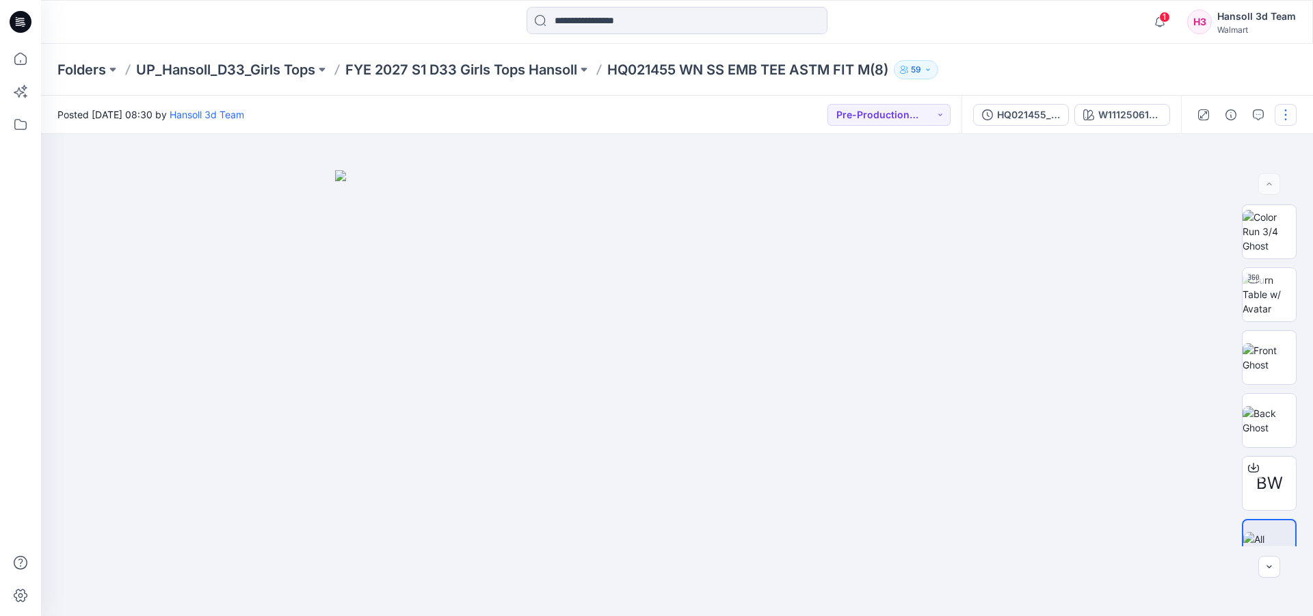
click at [1281, 109] on button "button" at bounding box center [1285, 115] width 22 height 22
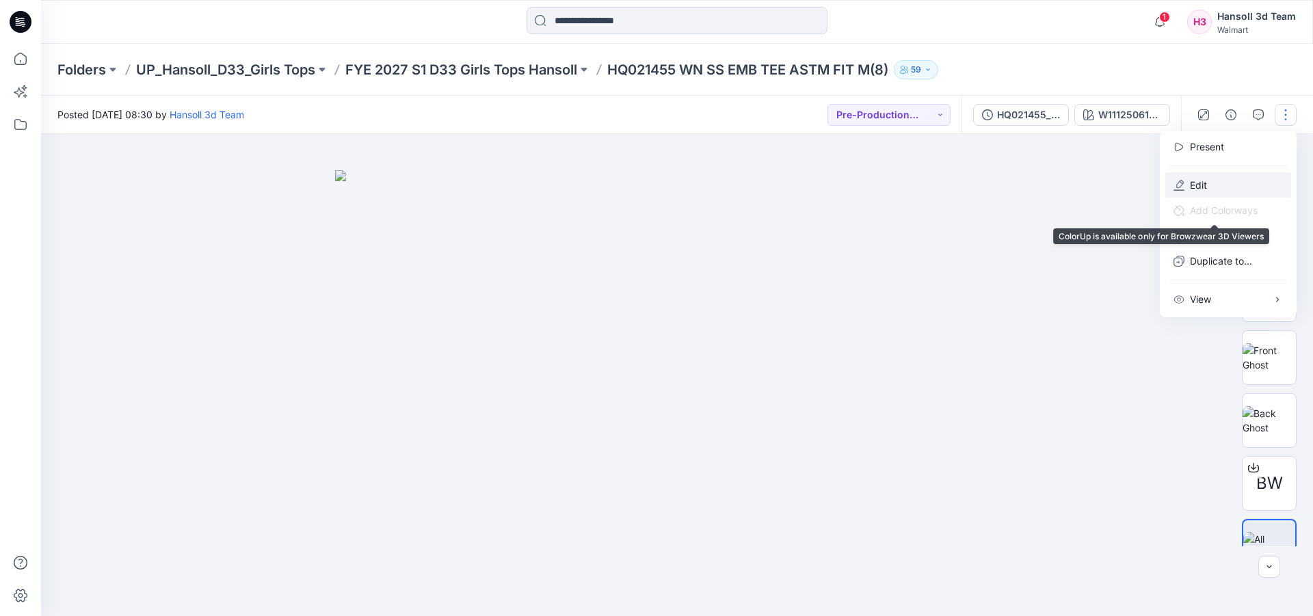
click at [1244, 193] on button "Edit" at bounding box center [1228, 184] width 126 height 25
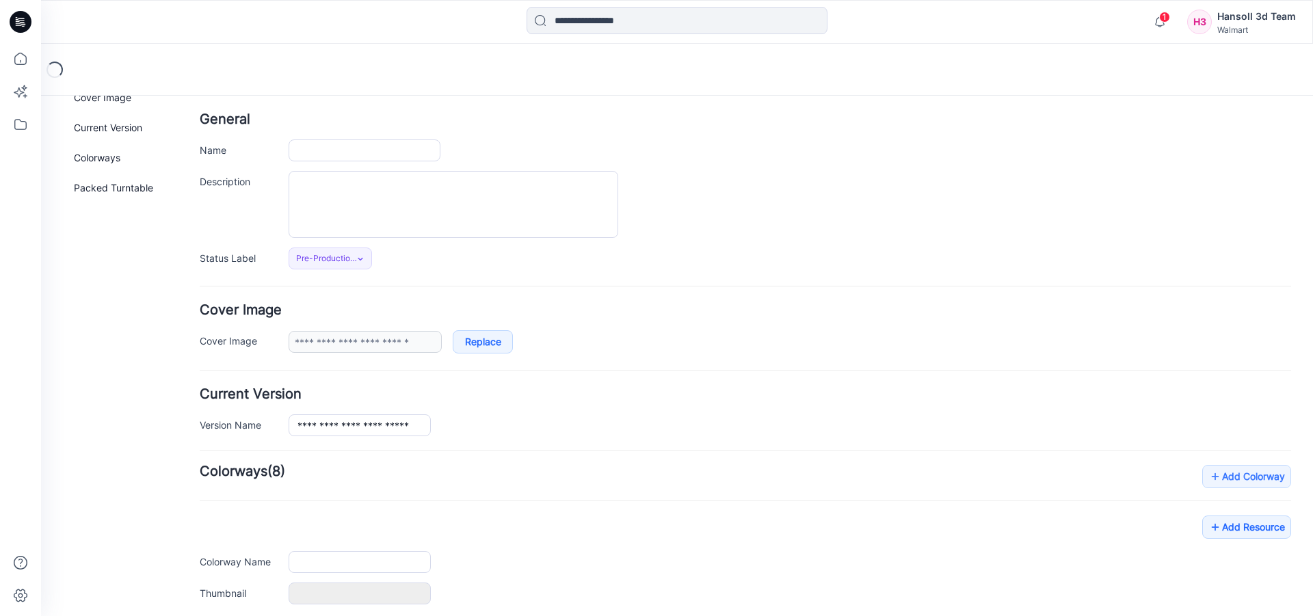
type input "**********"
type textarea "**********"
type input "**********"
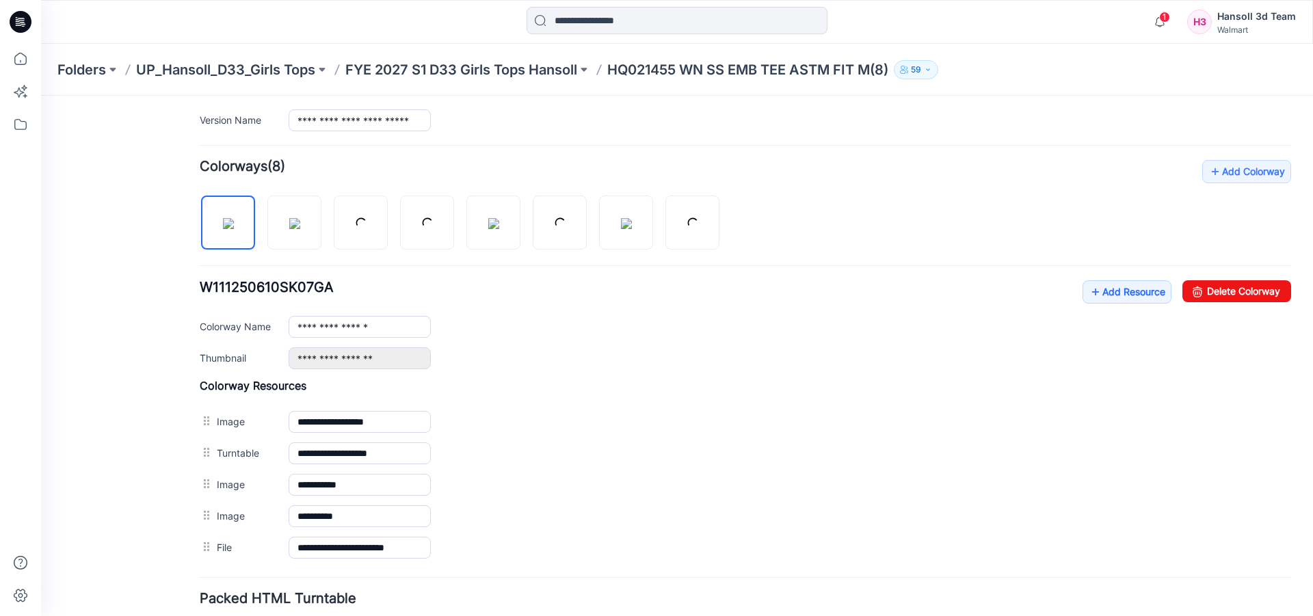
scroll to position [467, 0]
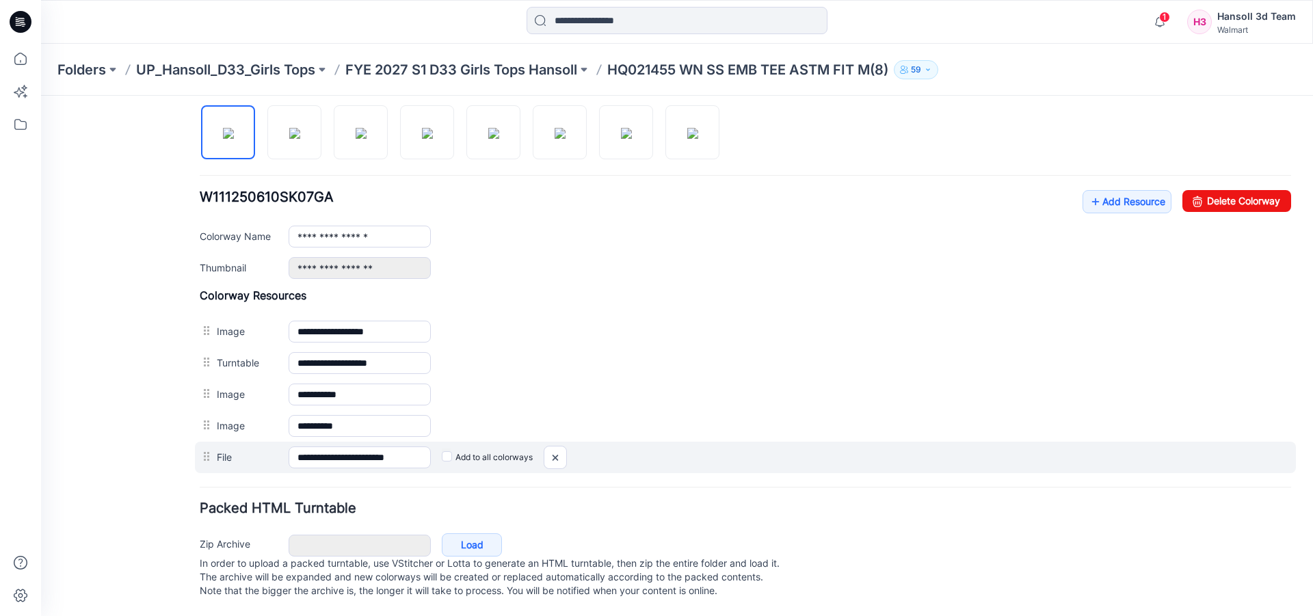
click at [41, 96] on label "Add to all colorways" at bounding box center [41, 96] width 0 height 0
click at [371, 446] on input "**********" at bounding box center [360, 457] width 142 height 22
click at [395, 446] on input "**********" at bounding box center [360, 457] width 142 height 22
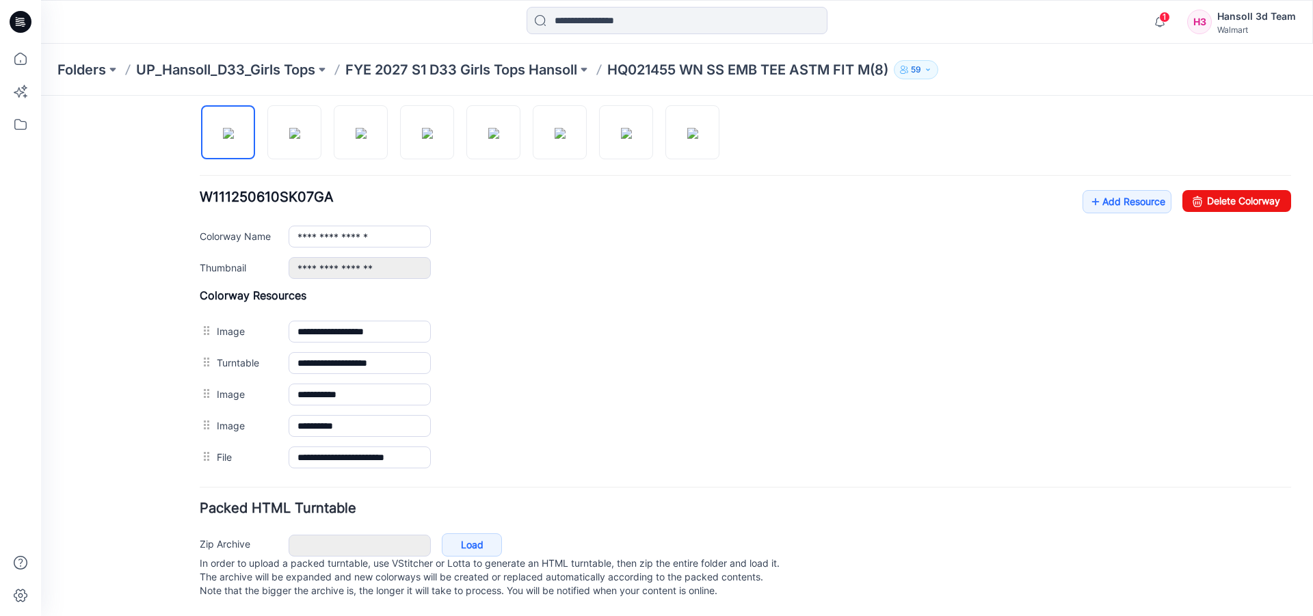
click at [402, 487] on hr at bounding box center [745, 487] width 1091 height 1
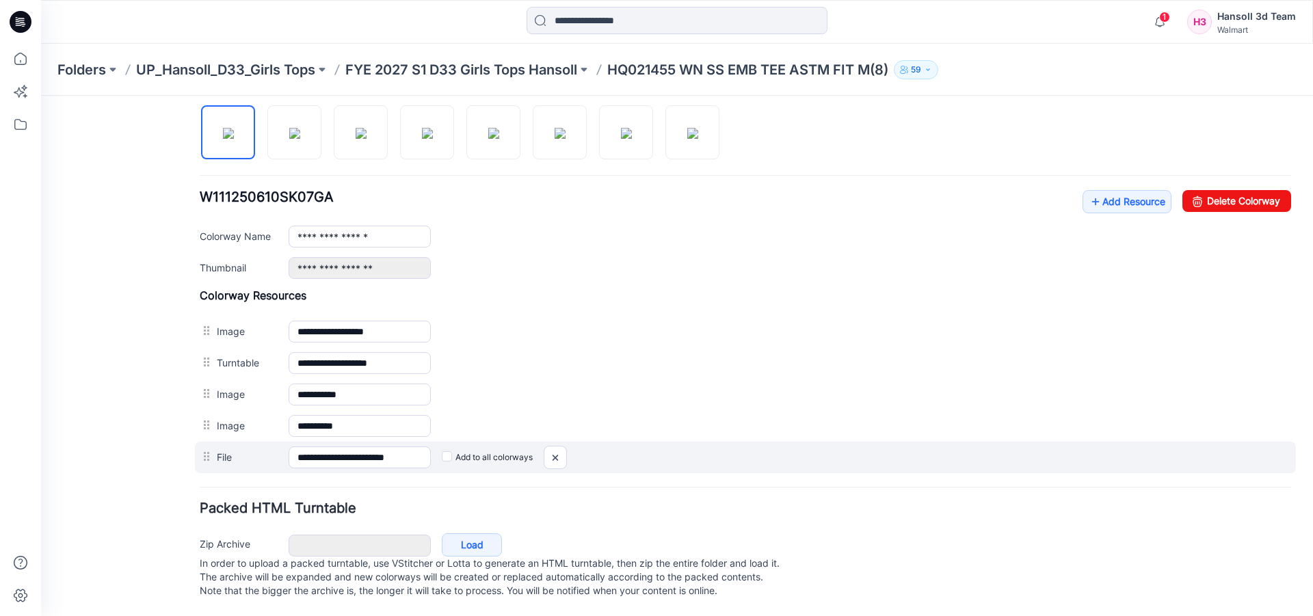
click at [41, 96] on label "Add to all colorways" at bounding box center [41, 96] width 0 height 0
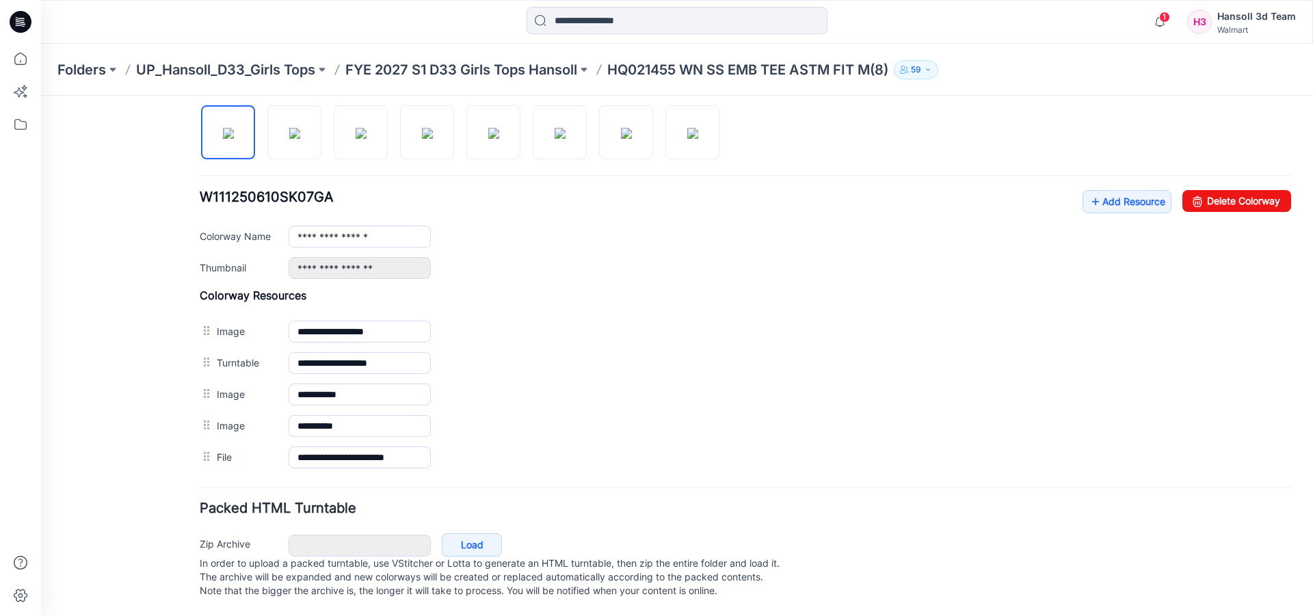
click at [41, 96] on label "Add to all colorways" at bounding box center [41, 96] width 0 height 0
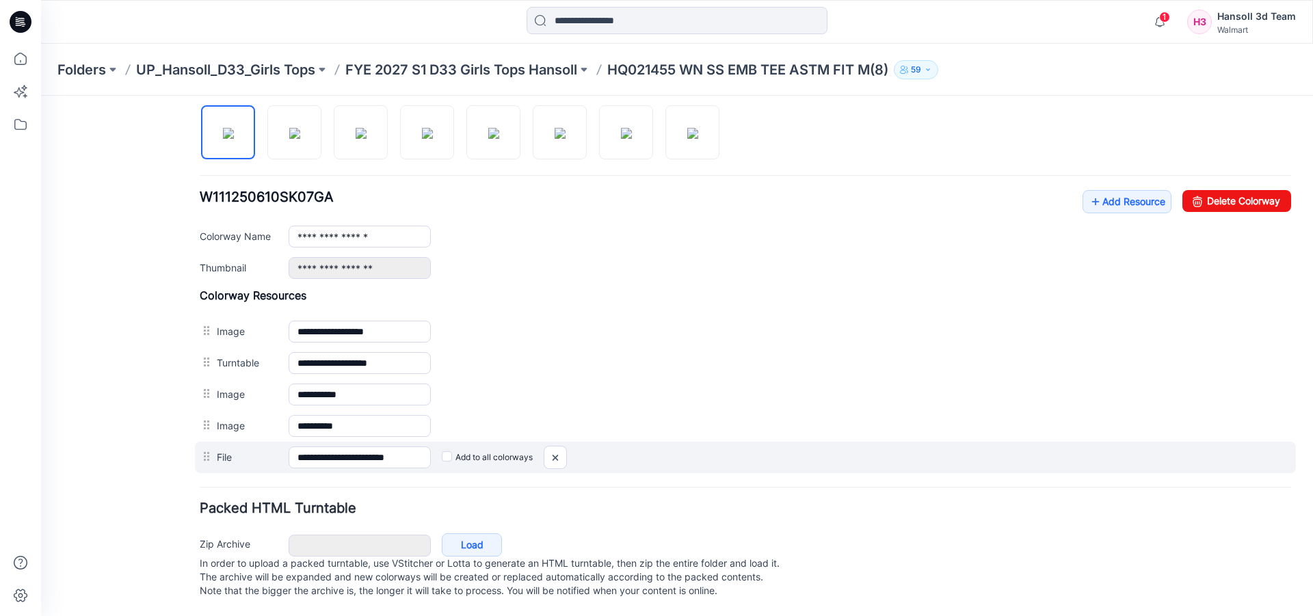
click at [227, 449] on label "File" at bounding box center [246, 456] width 58 height 15
click at [289, 448] on input "**********" at bounding box center [360, 457] width 142 height 22
click at [222, 449] on label "File" at bounding box center [246, 456] width 58 height 15
click at [289, 446] on input "**********" at bounding box center [360, 457] width 142 height 22
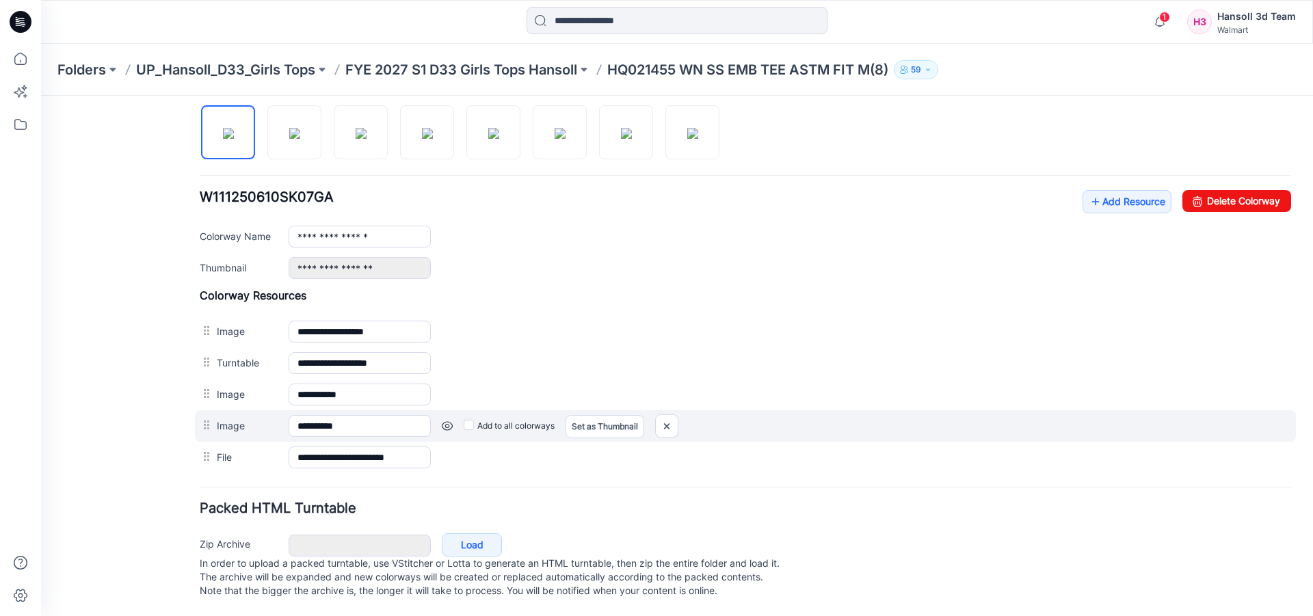
click at [226, 418] on label "Image" at bounding box center [246, 425] width 58 height 15
click at [289, 415] on input "**********" at bounding box center [360, 426] width 142 height 22
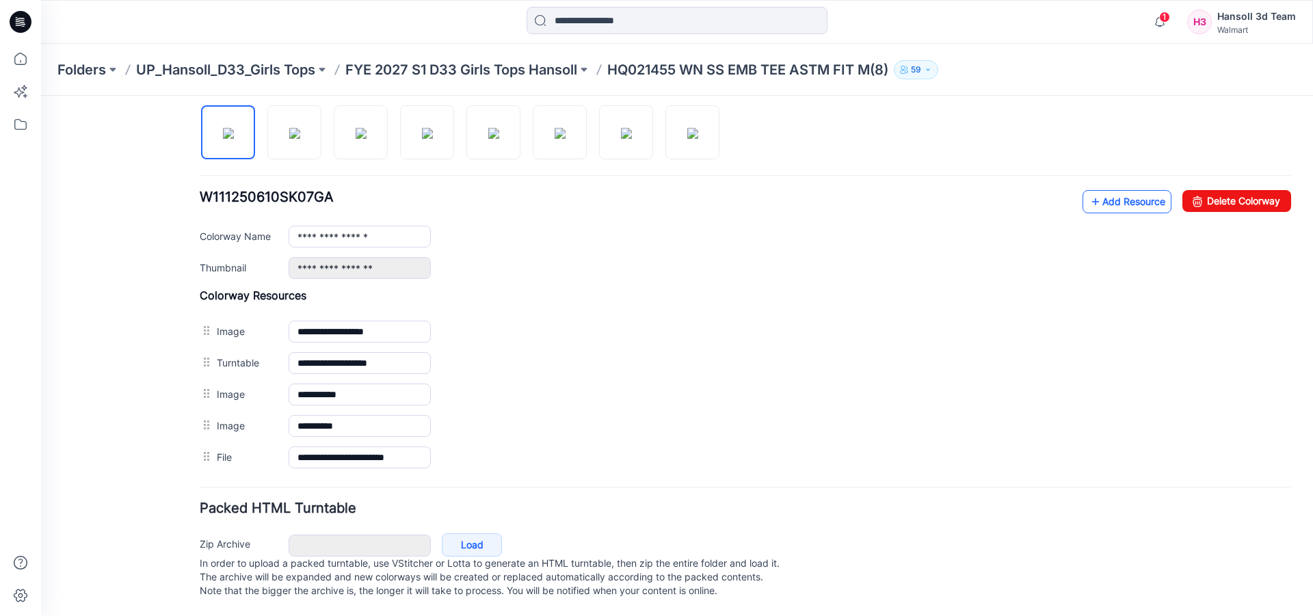
click at [1097, 196] on link "Add Resource" at bounding box center [1126, 201] width 89 height 23
